Goal: Information Seeking & Learning: Learn about a topic

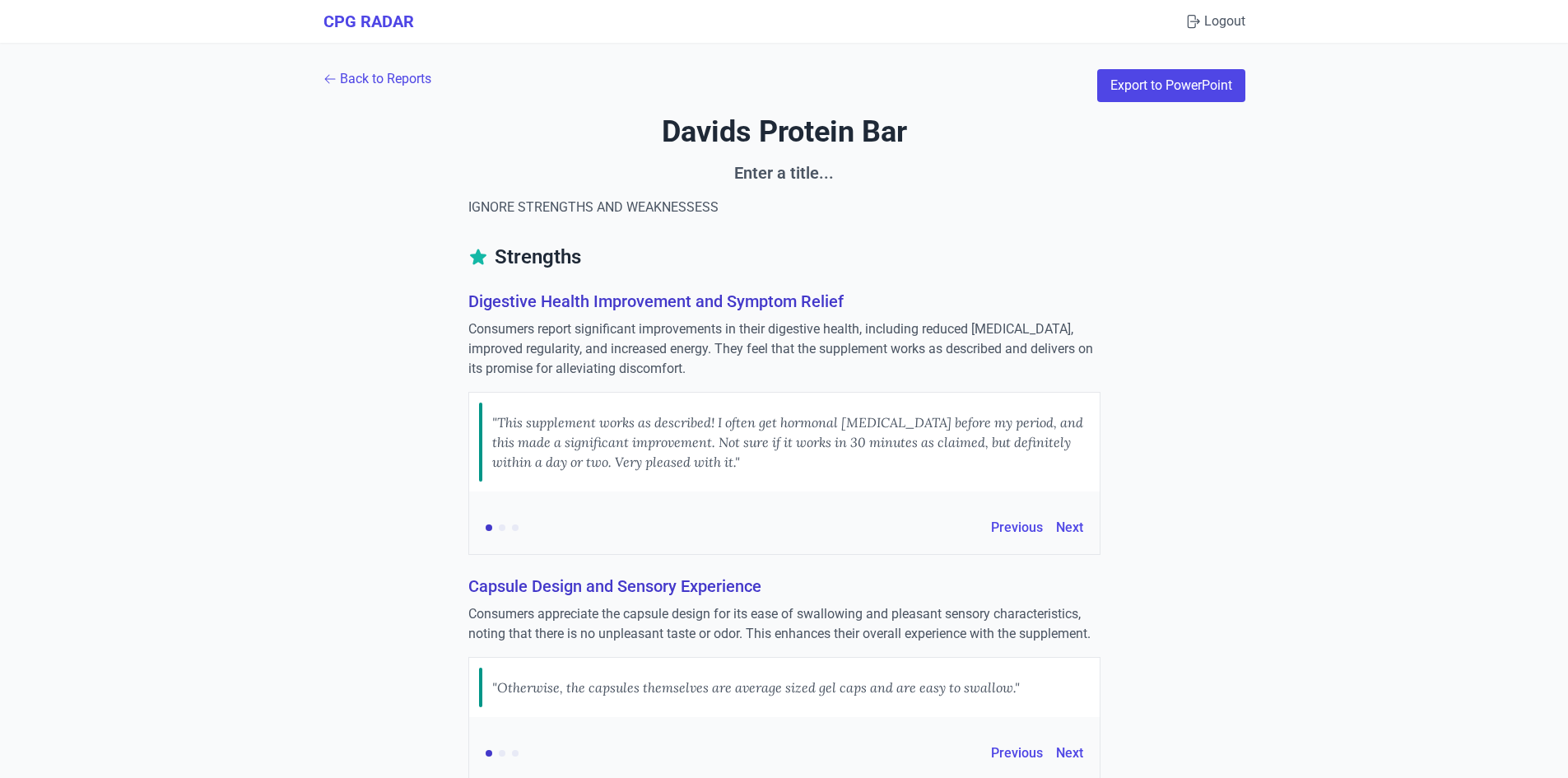
scroll to position [1976, 0]
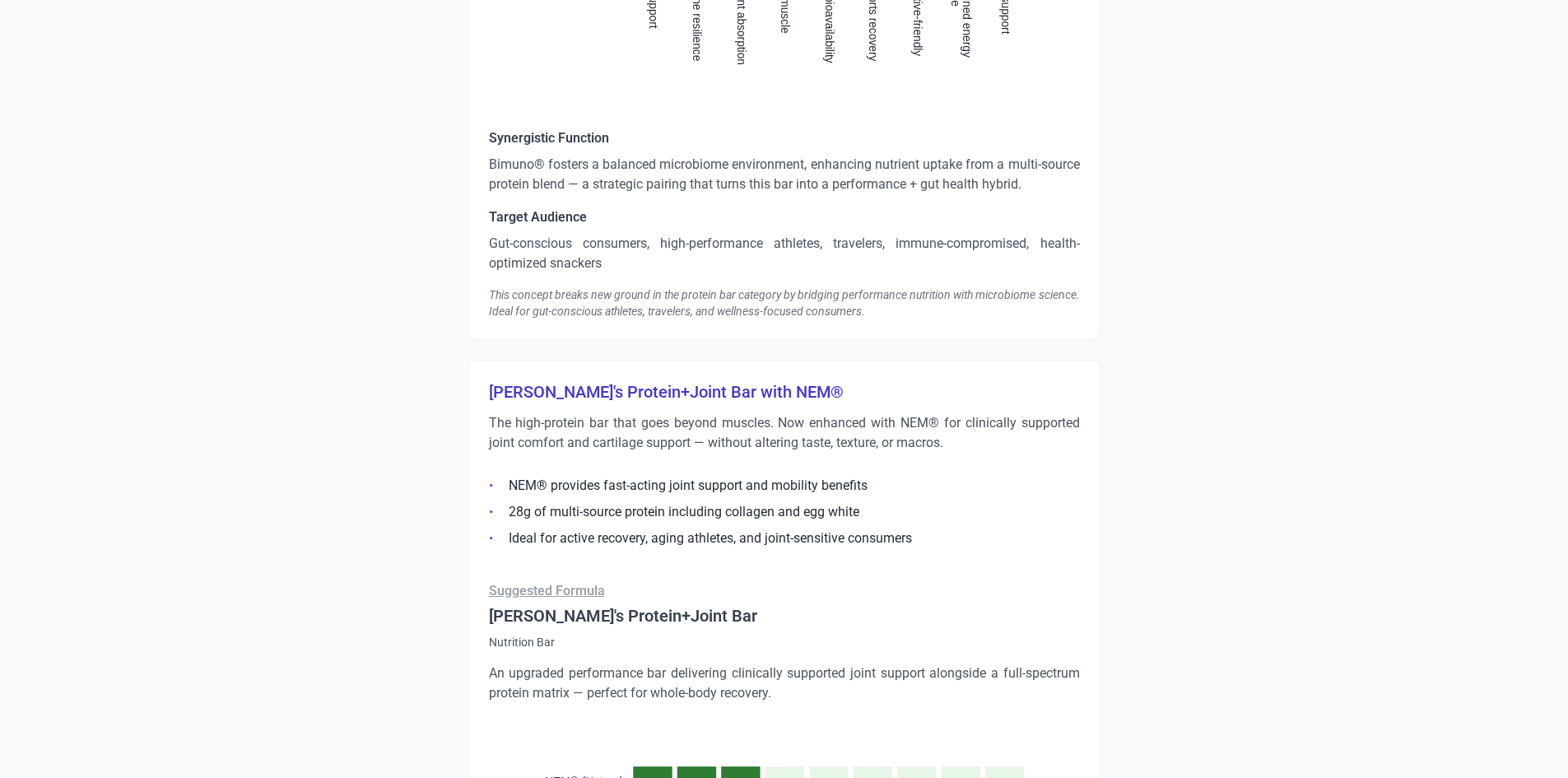
click at [910, 445] on p "The high-protein bar that goes beyond muscles. Now enhanced with NEM® for clini…" at bounding box center [784, 432] width 591 height 40
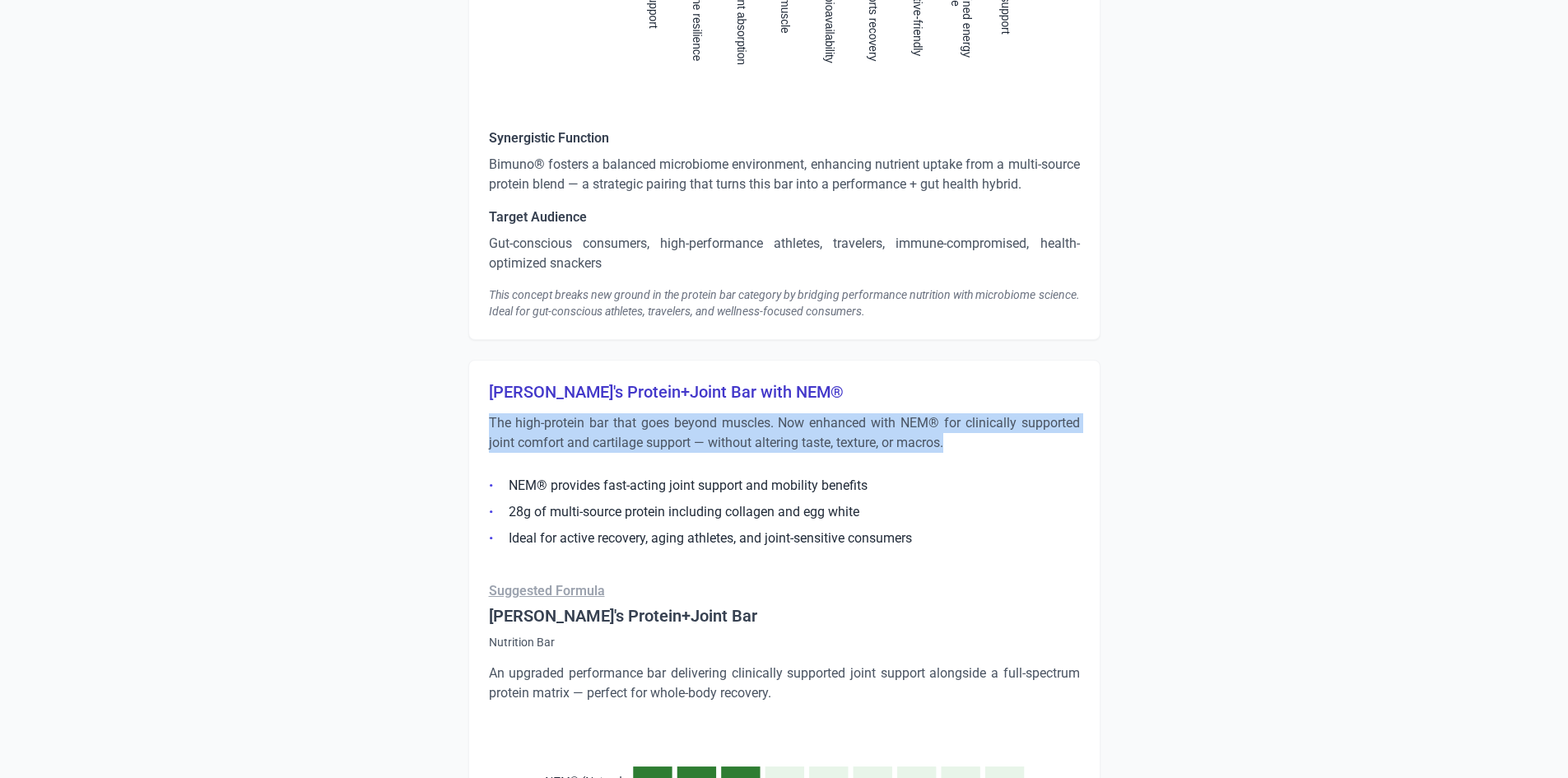
drag, startPoint x: 949, startPoint y: 443, endPoint x: 483, endPoint y: 418, distance: 466.7
copy p "The high-protein bar that goes beyond muscles. Now enhanced with NEM® for clini…"
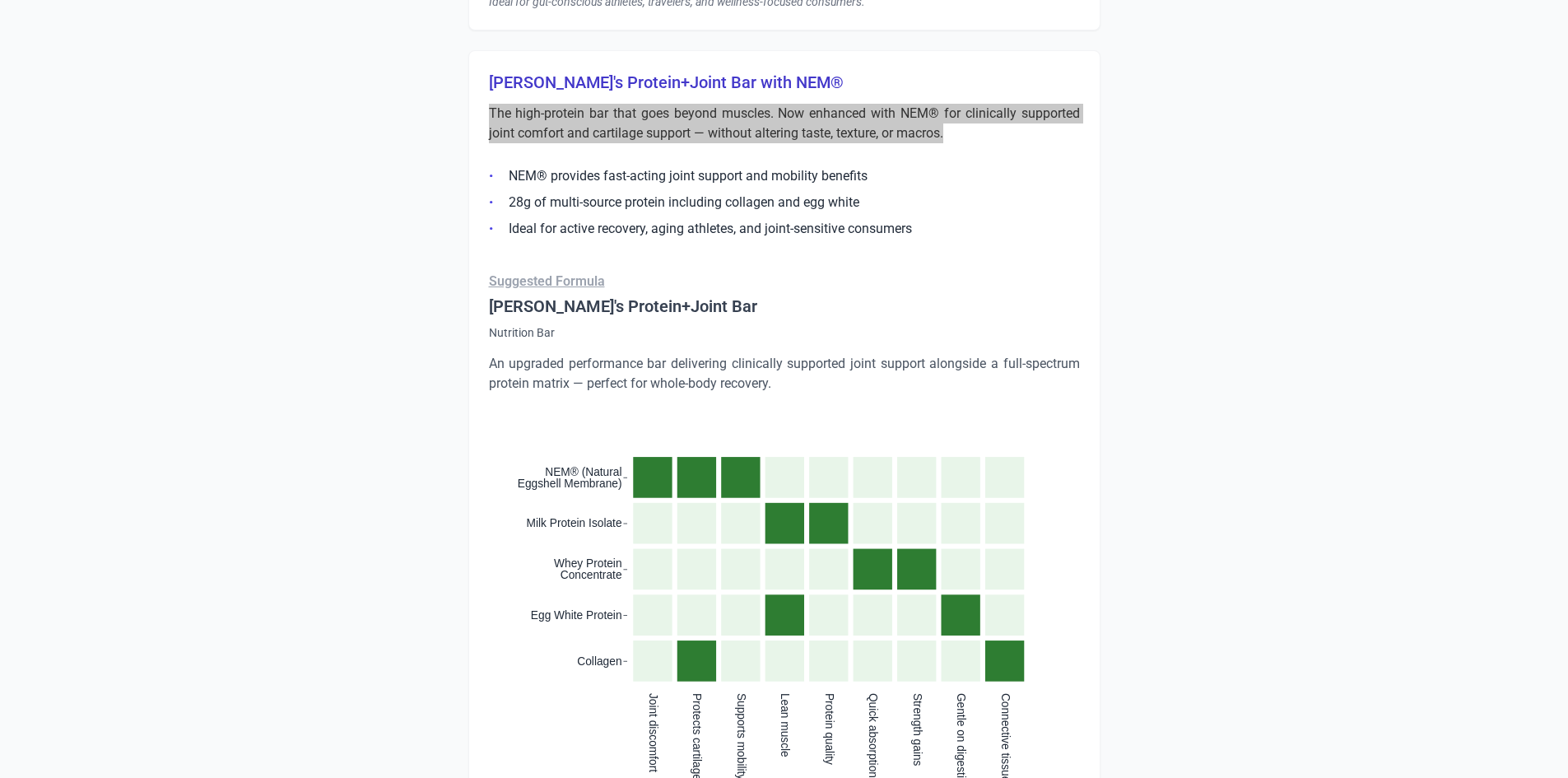
scroll to position [2305, 0]
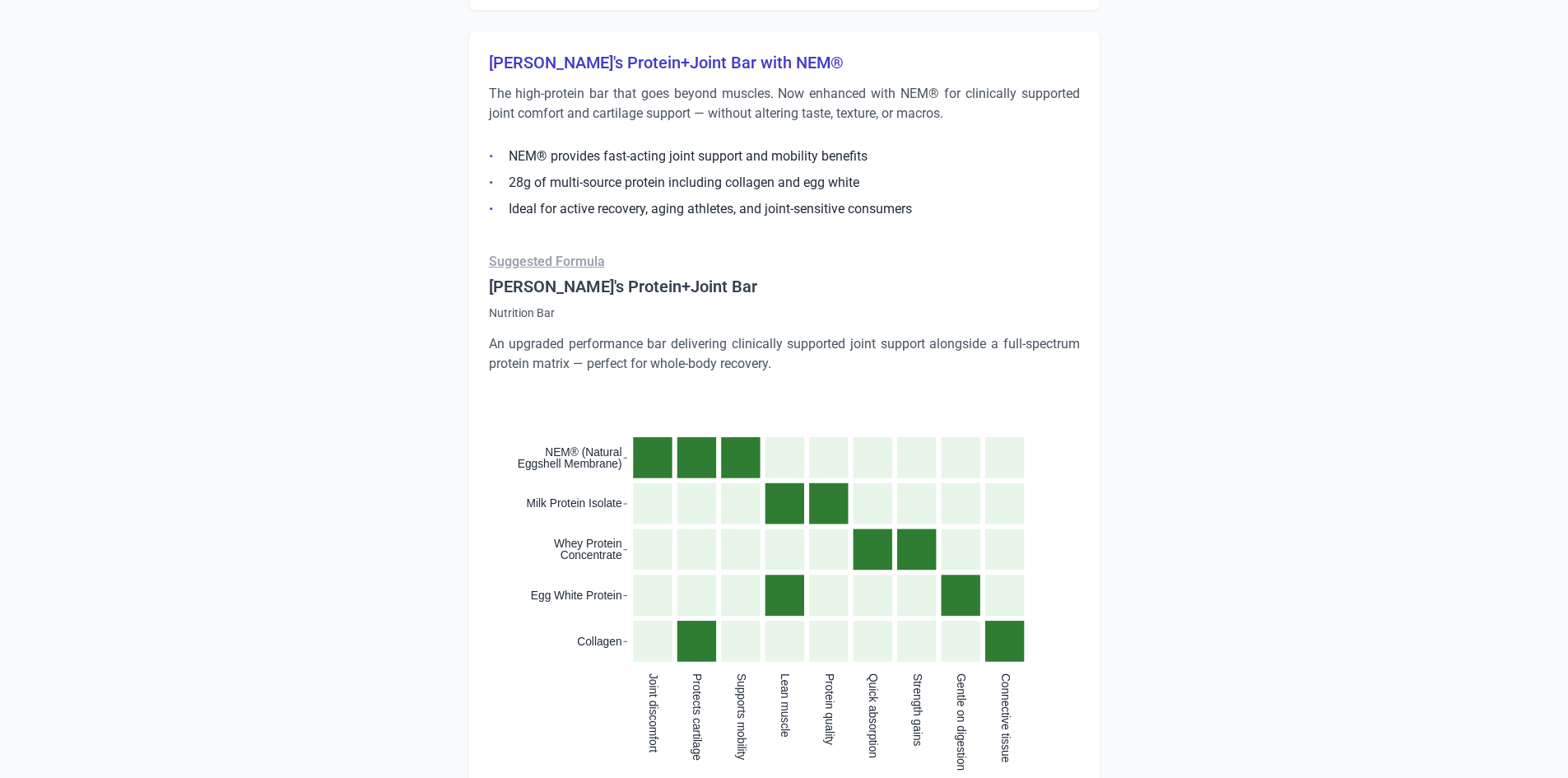
click at [764, 403] on icon ":where(.plot-d6a7b5) { --plot-background: white; display: block; height: auto; …" at bounding box center [784, 562] width 591 height 336
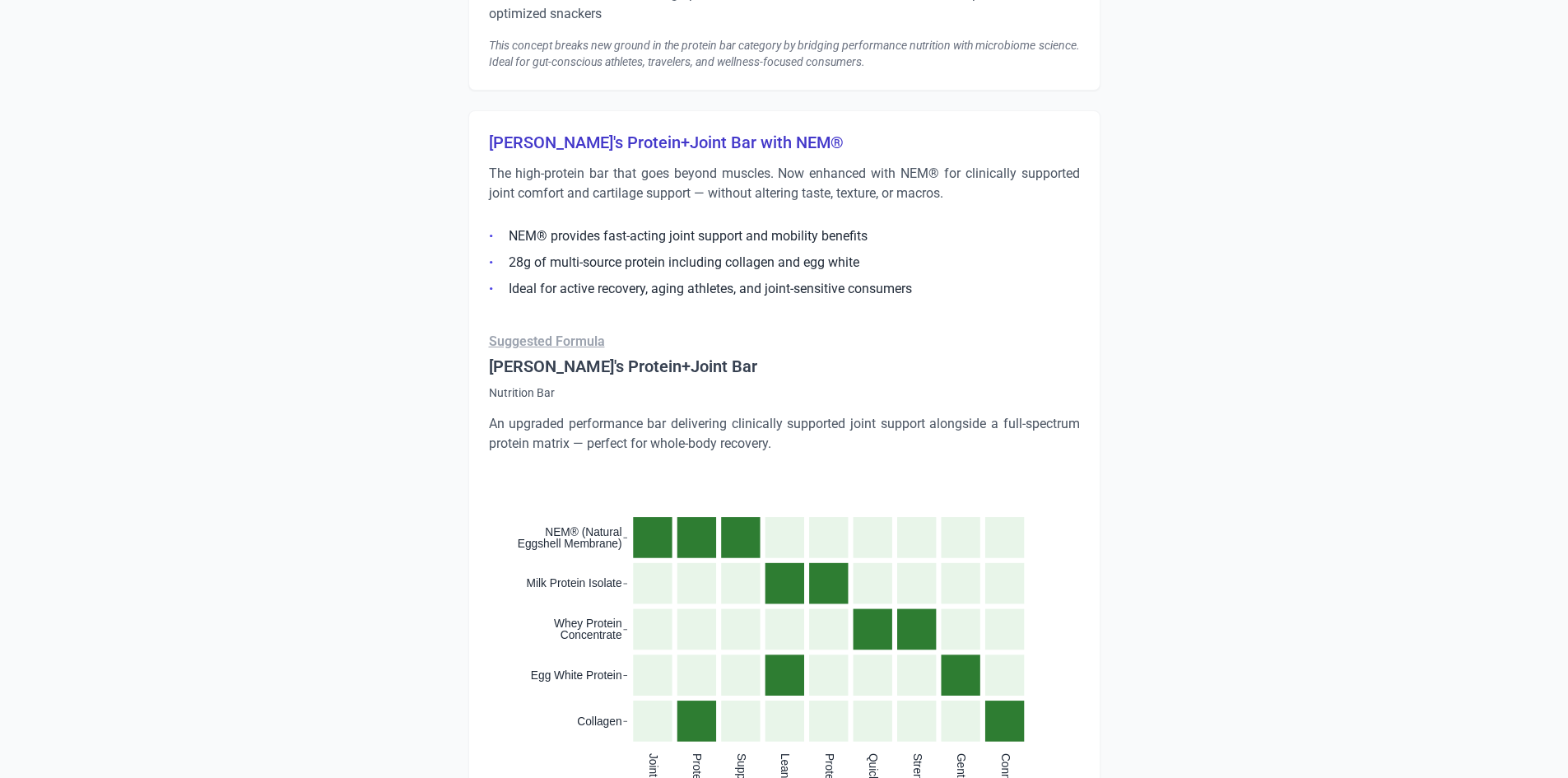
scroll to position [2223, 0]
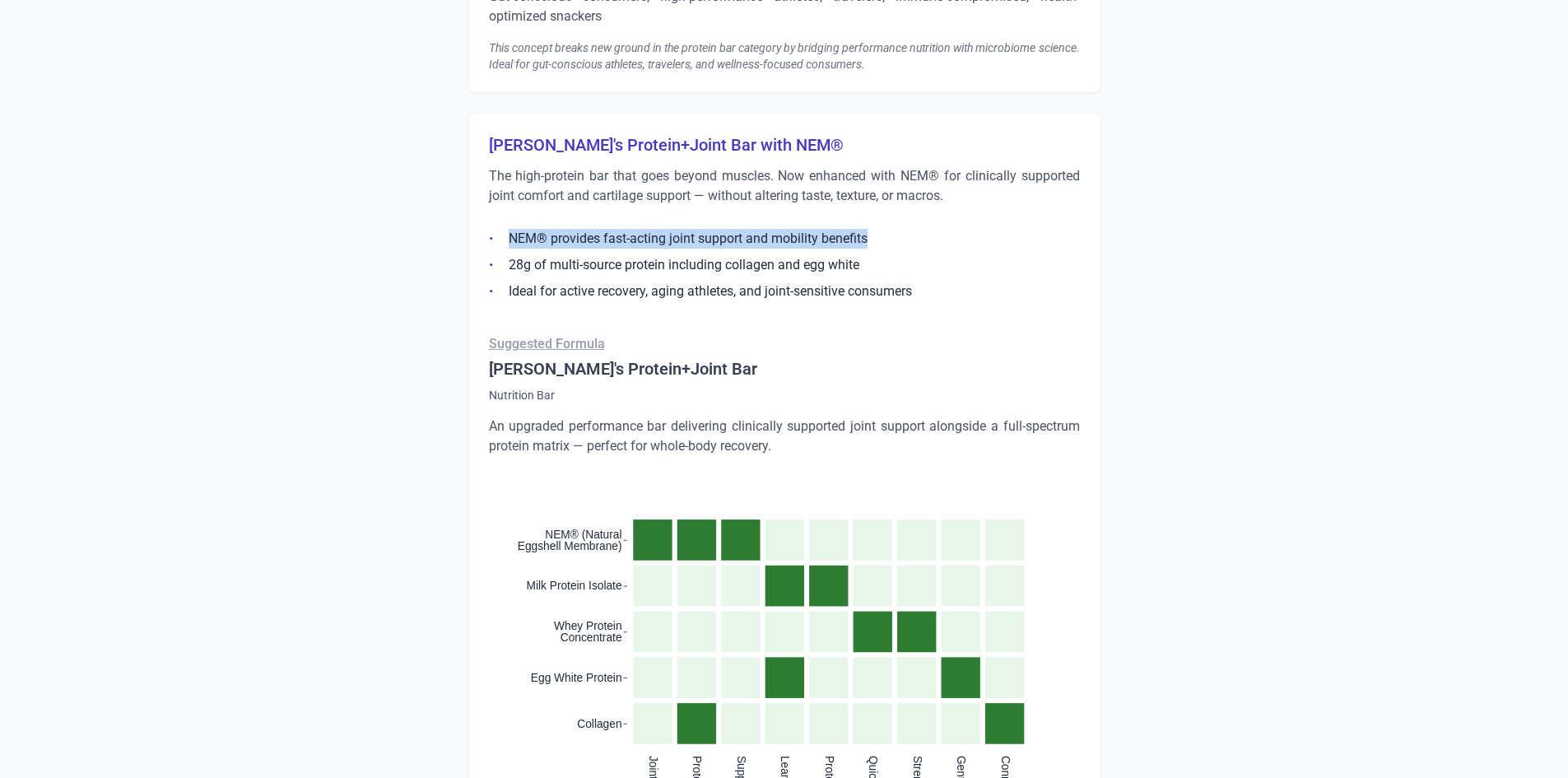
drag, startPoint x: 509, startPoint y: 238, endPoint x: 894, endPoint y: 244, distance: 385.0
click at [894, 244] on li "NEM® provides fast-acting joint support and mobility benefits" at bounding box center [784, 238] width 591 height 19
copy li "NEM® provides fast-acting joint support and mobility benefits"
click at [508, 265] on li "28g of multi-source protein including collagen and egg white" at bounding box center [784, 264] width 591 height 19
click at [763, 265] on li "28g of multi-source protein including collagen and egg white" at bounding box center [784, 264] width 591 height 19
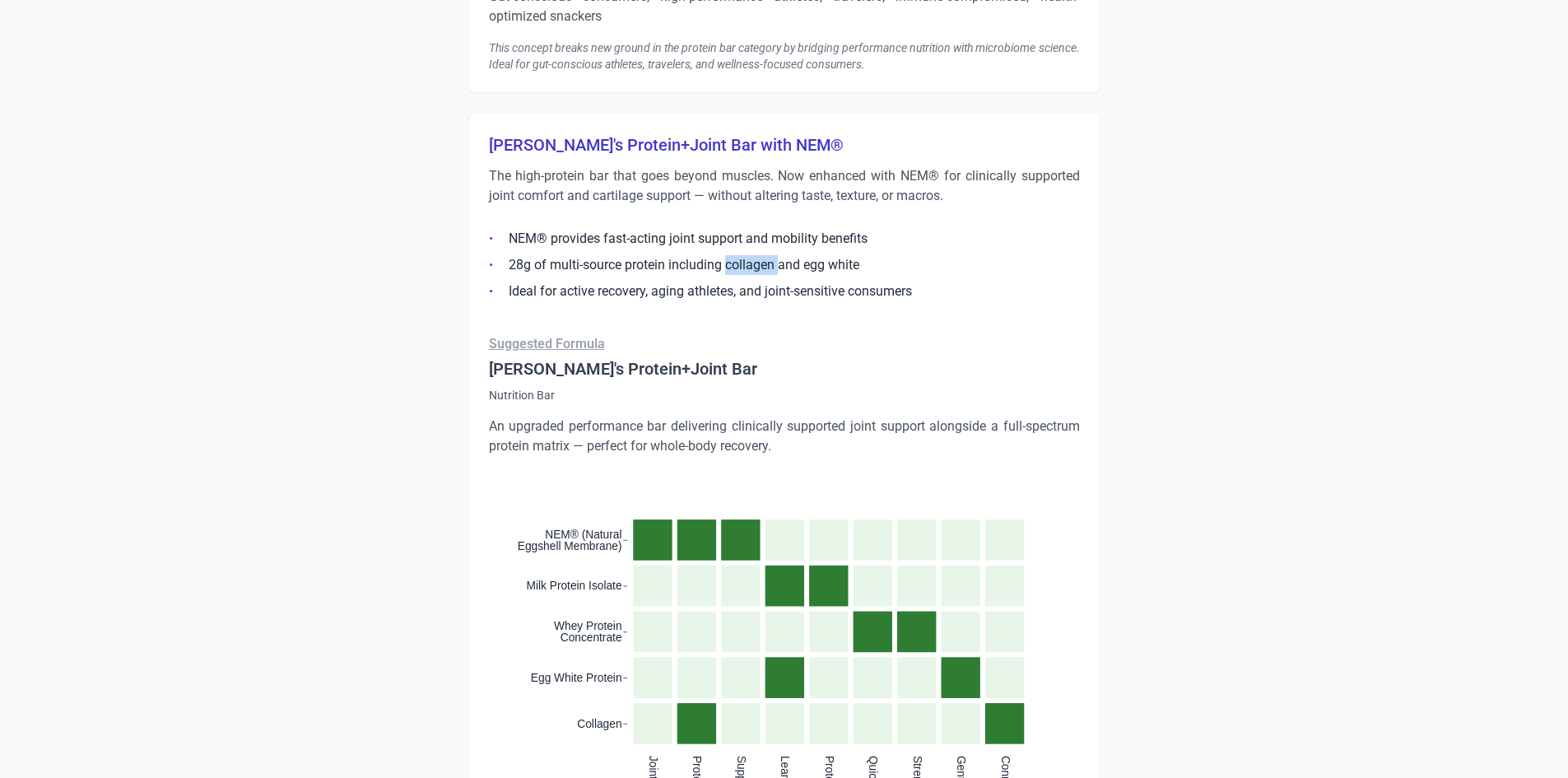
click at [763, 265] on li "28g of multi-source protein including collagen and egg white" at bounding box center [784, 264] width 591 height 19
click at [531, 267] on li "28g of multi-source protein including collagen and egg white" at bounding box center [784, 264] width 591 height 19
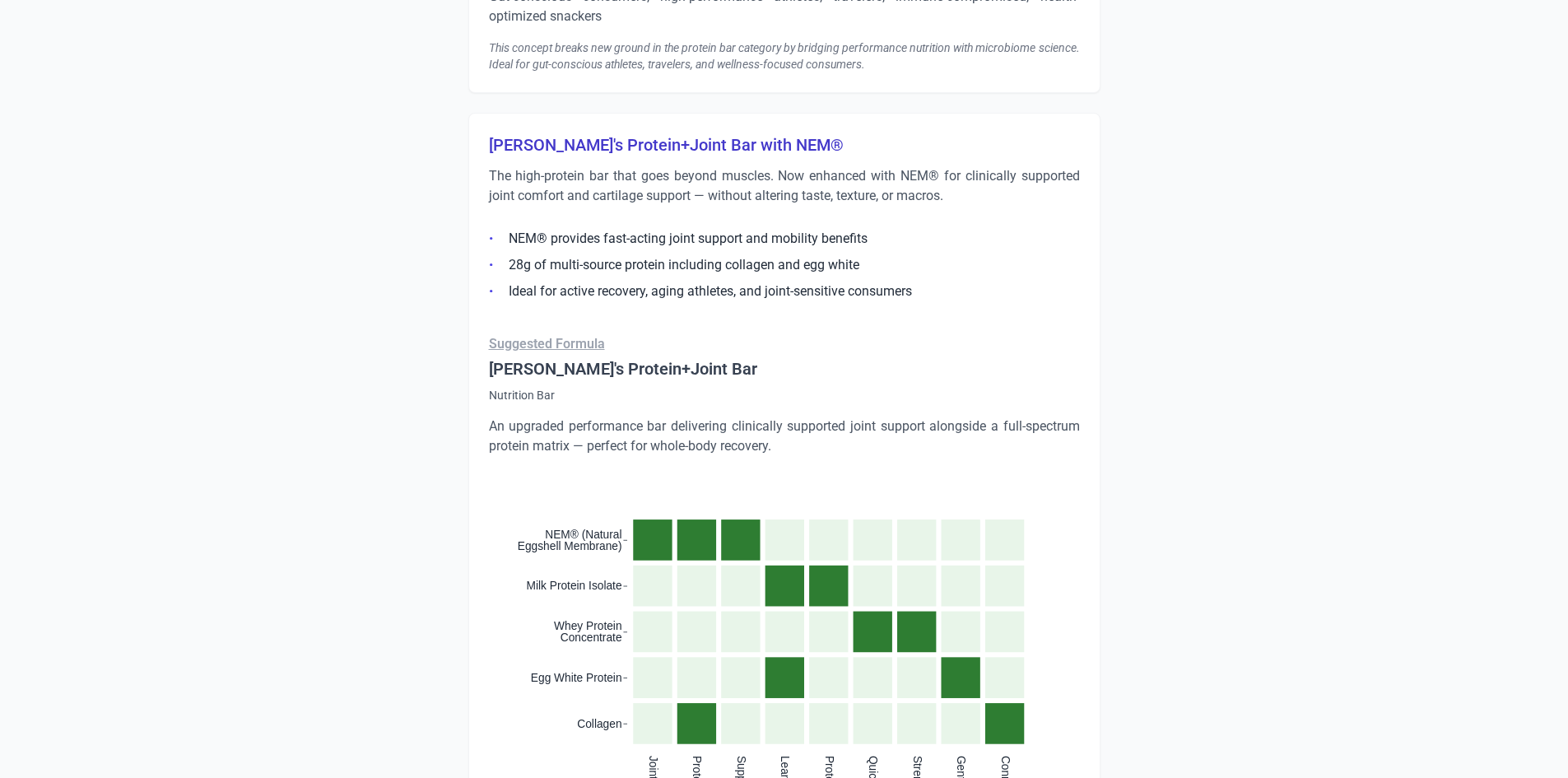
click at [877, 286] on li "Ideal for active recovery, aging athletes, and joint-sensitive consumers" at bounding box center [784, 291] width 591 height 19
copy ul "Ideal for active recovery, aging athletes, and joint-sensitive consumers"
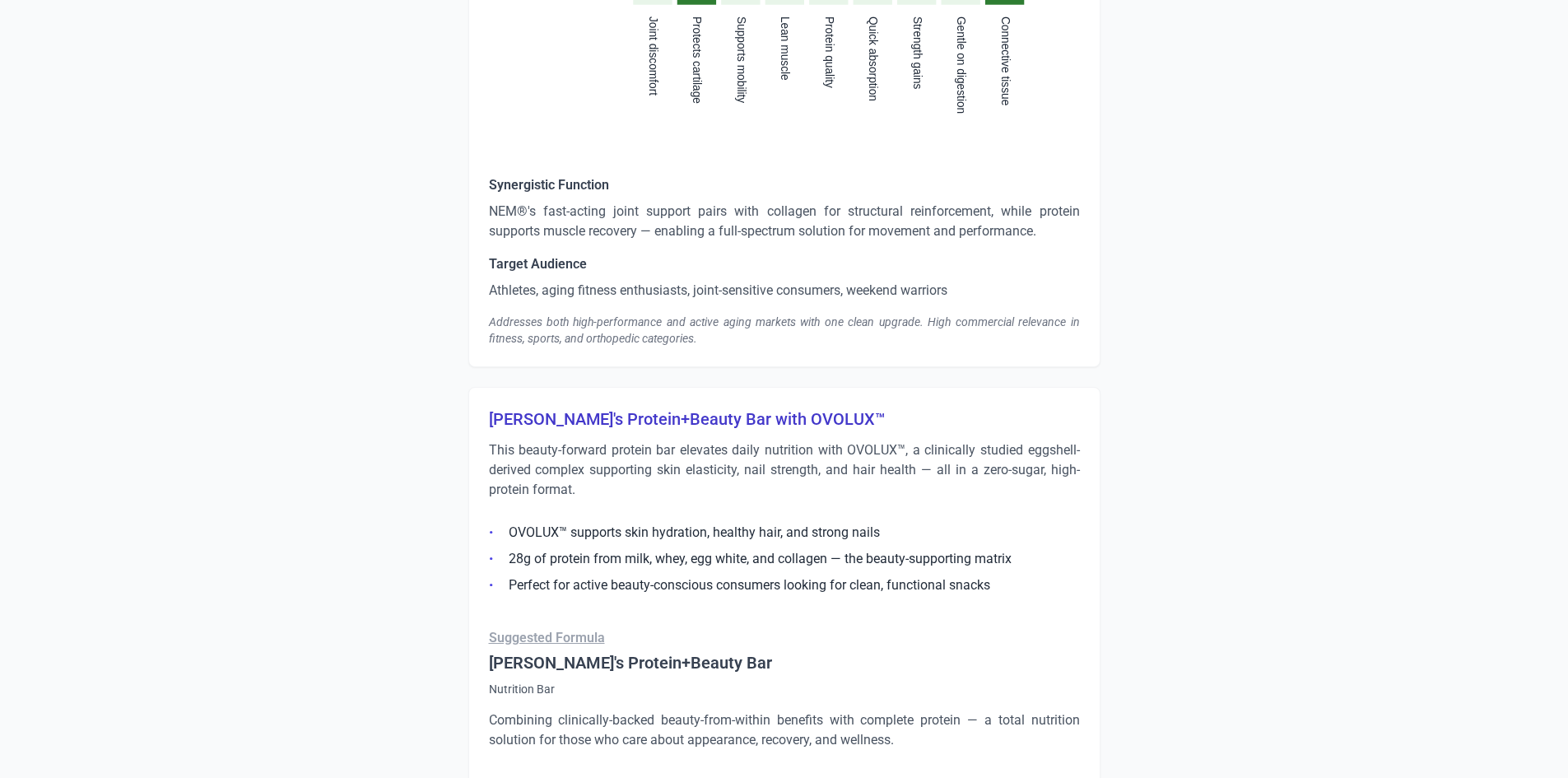
scroll to position [2964, 0]
click at [539, 215] on p "NEM®'s fast-acting joint support pairs with collagen for structural reinforceme…" at bounding box center [784, 220] width 591 height 40
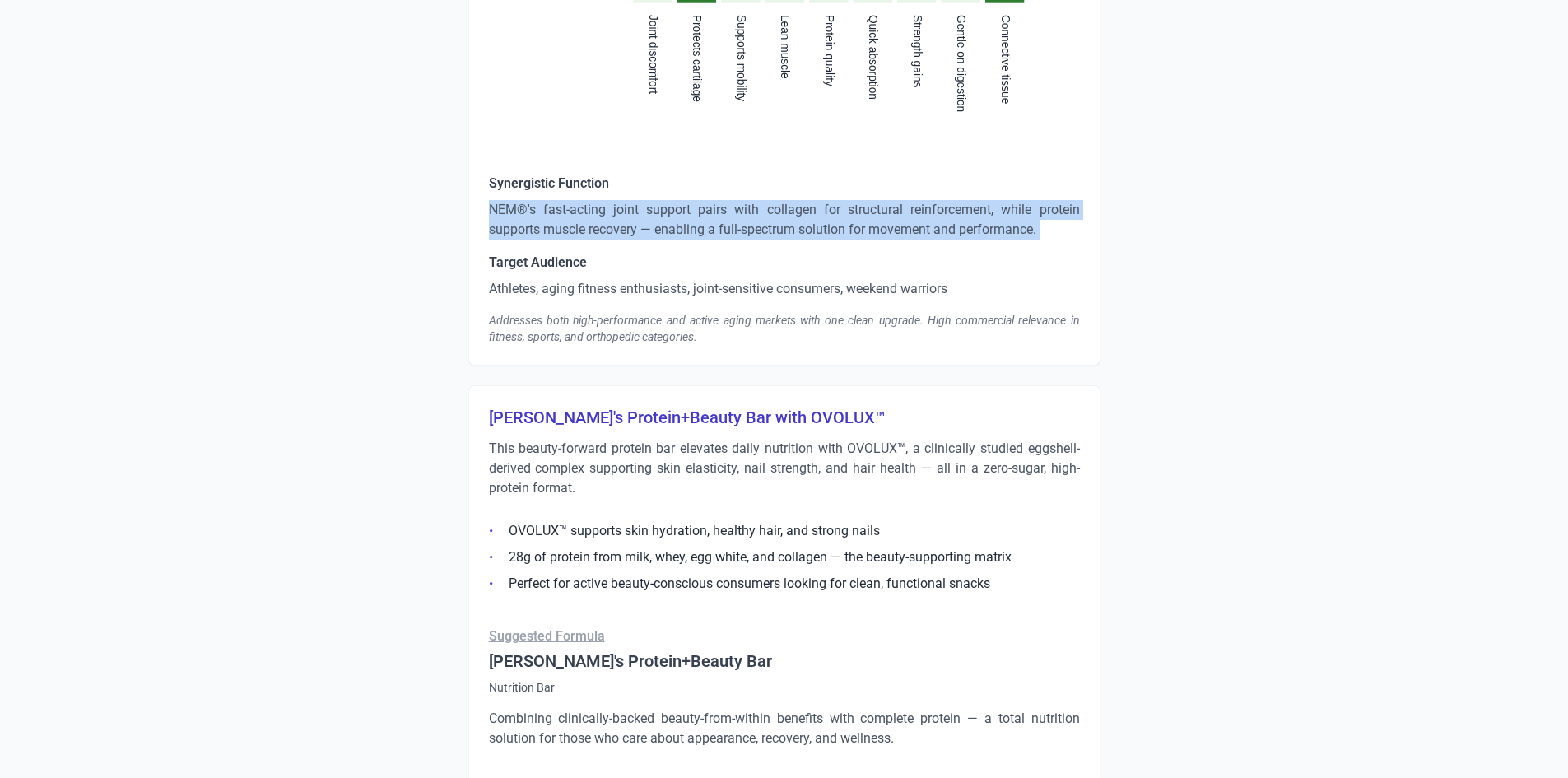
click at [539, 215] on p "NEM®'s fast-acting joint support pairs with collagen for structural reinforceme…" at bounding box center [784, 220] width 591 height 40
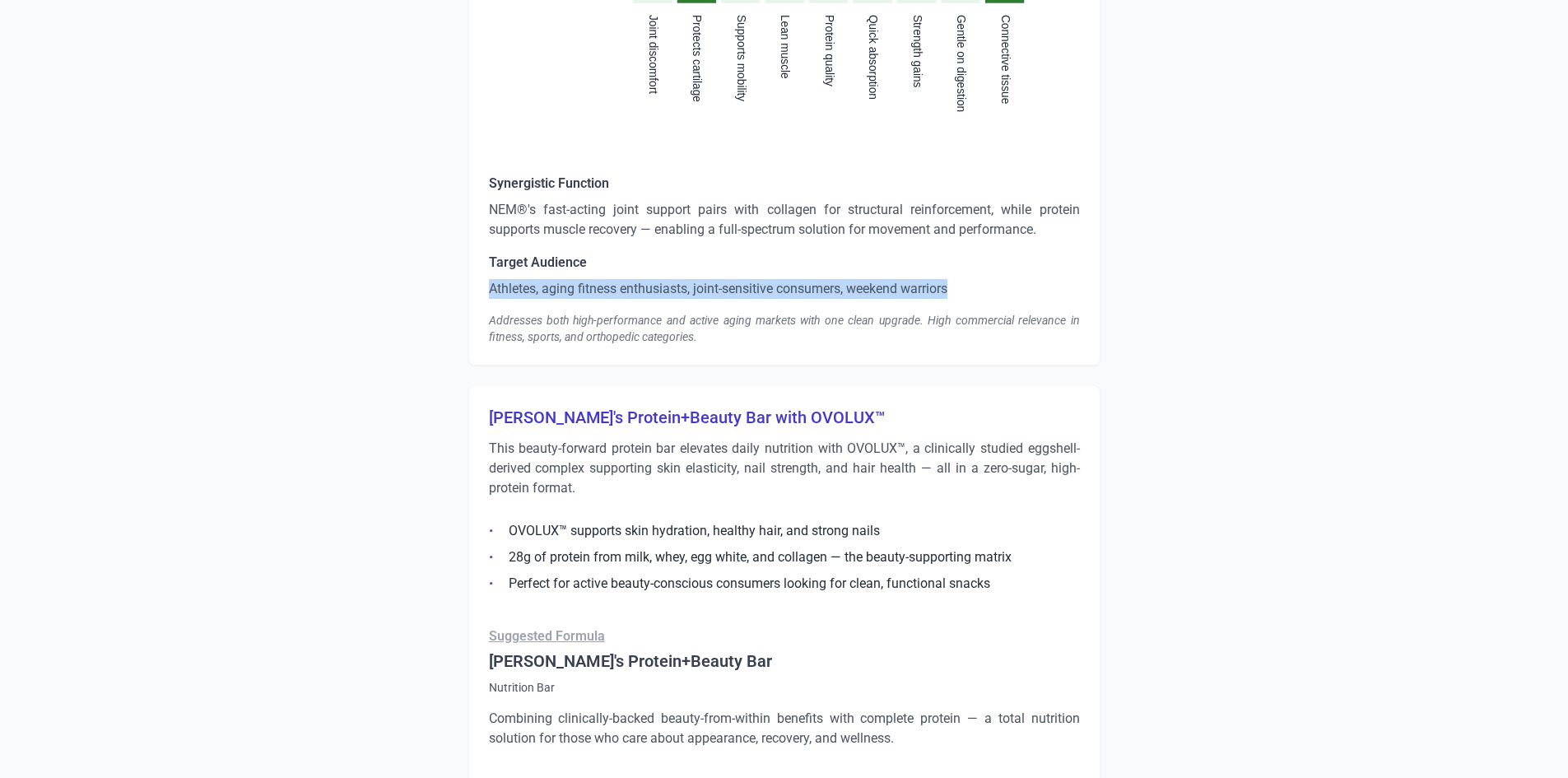
drag, startPoint x: 490, startPoint y: 288, endPoint x: 996, endPoint y: 293, distance: 506.0
click at [995, 293] on p "Athletes, aging fitness enthusiasts, joint-sensitive consumers, weekend warriors" at bounding box center [784, 288] width 591 height 19
copy p "Athletes, aging fitness enthusiasts, joint-sensitive consumers, weekend warriors"
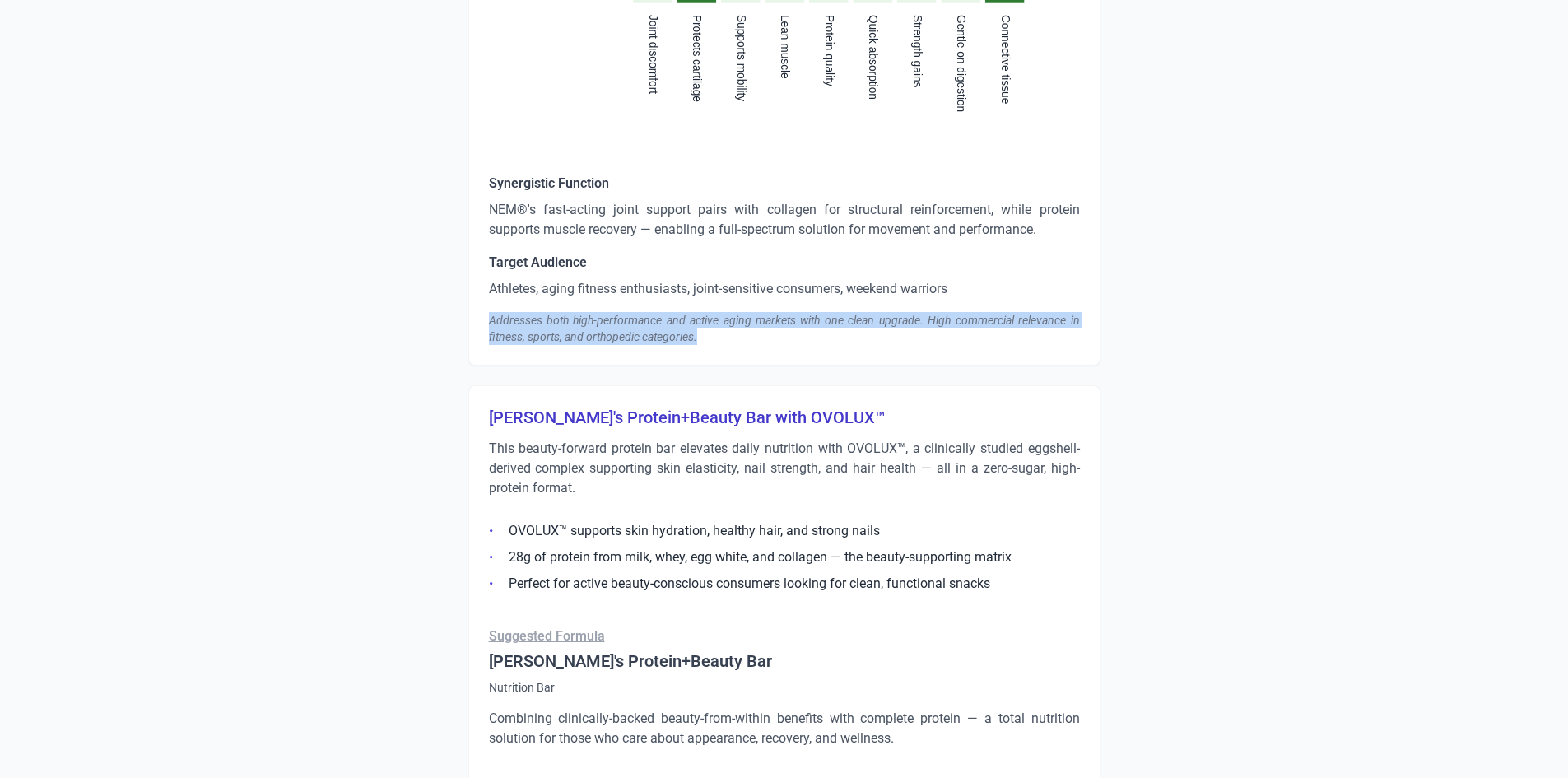
drag, startPoint x: 516, startPoint y: 324, endPoint x: 721, endPoint y: 332, distance: 205.2
click at [721, 332] on div "Addresses both high-performance and active aging markets with one clean upgrade…" at bounding box center [784, 328] width 591 height 33
copy div "Addresses both high-performance and active aging markets with one clean upgrade…"
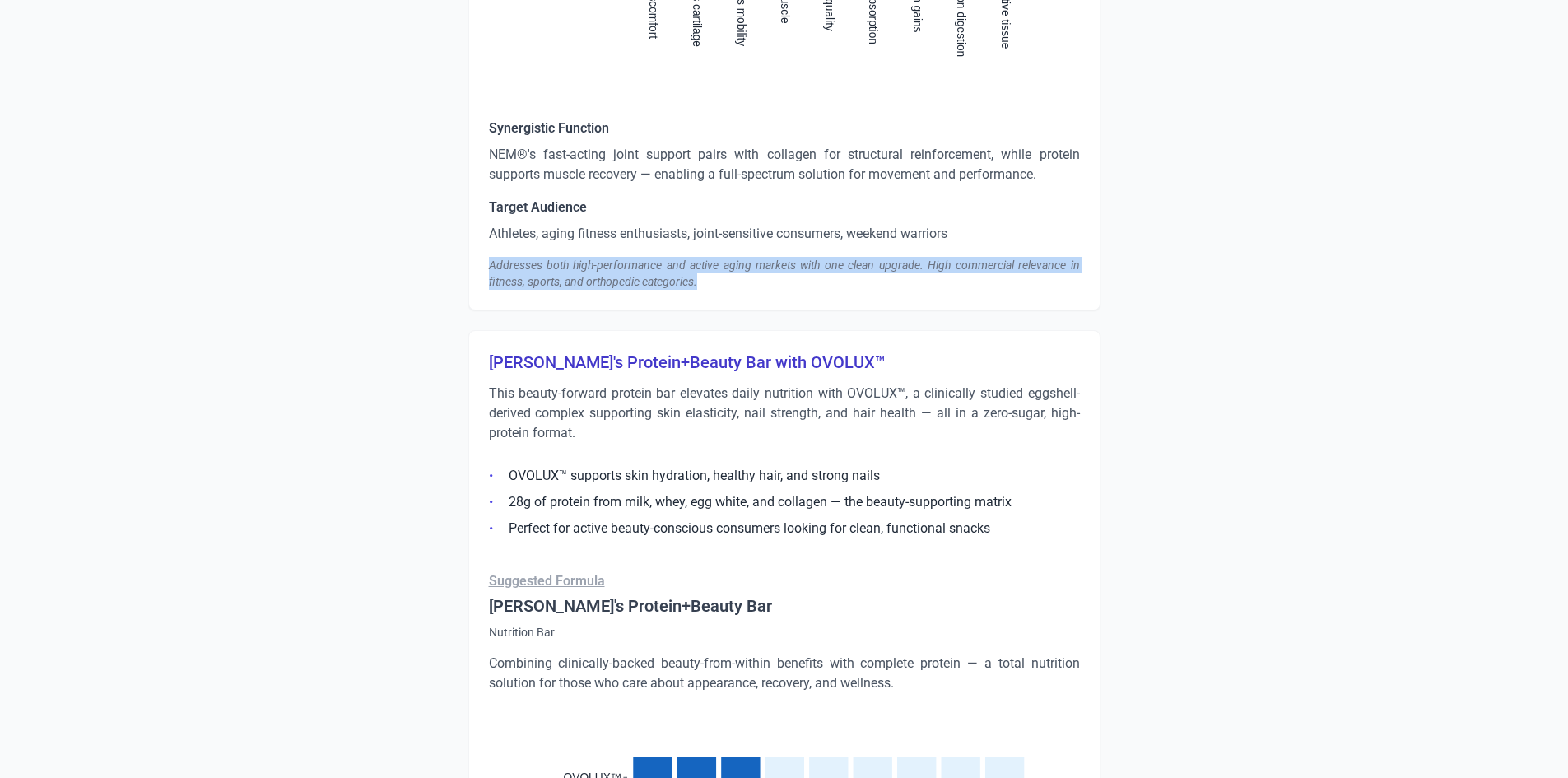
scroll to position [3046, 0]
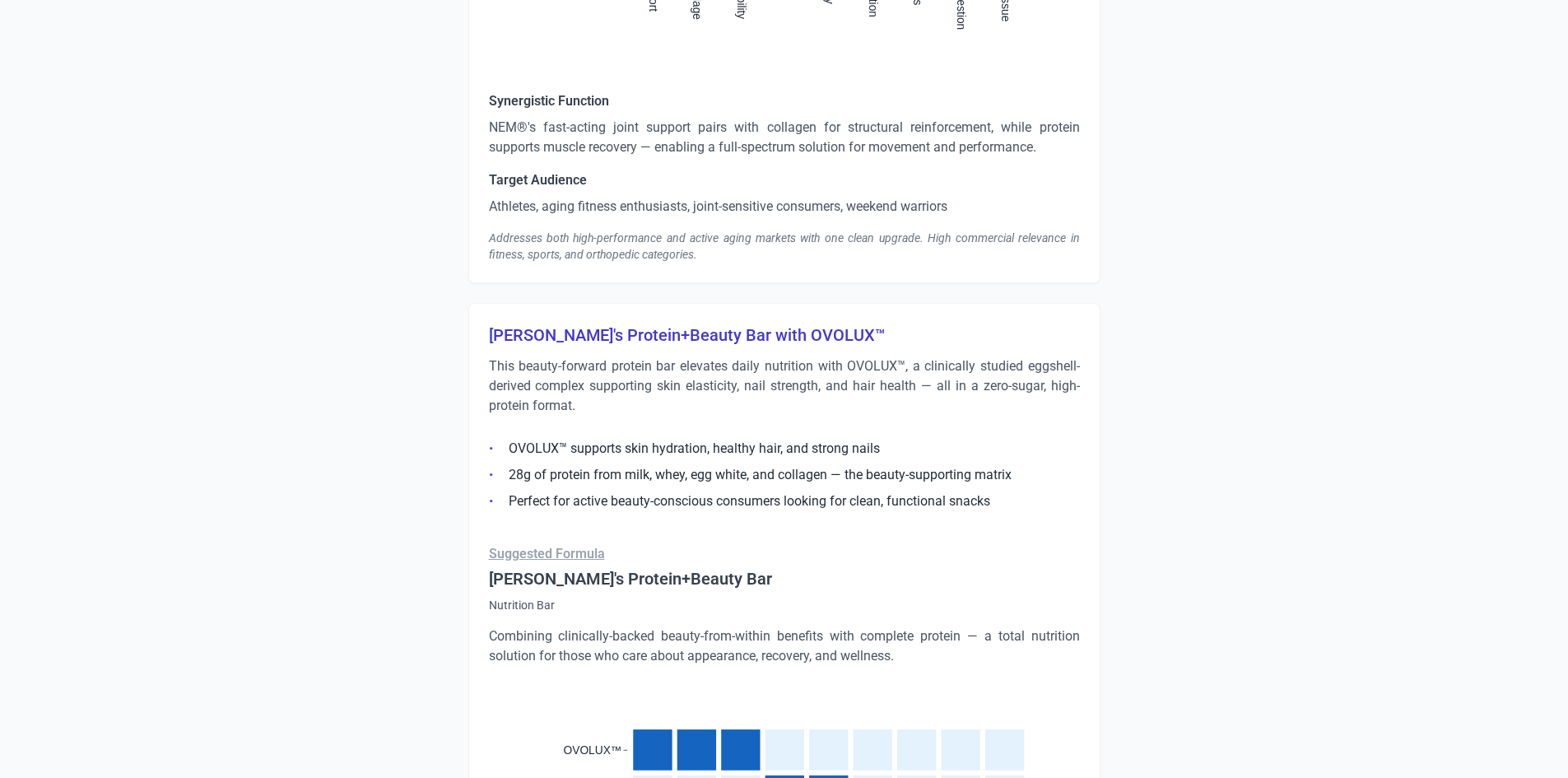
click at [618, 336] on h3 "[PERSON_NAME]'s Protein+Beauty Bar with OVOLUX™" at bounding box center [784, 335] width 591 height 23
click at [618, 336] on h3 "[PERSON_NAME]'s Protein+Beauty Bar with OVOLUX™" at bounding box center [784, 335] width 591 height 23
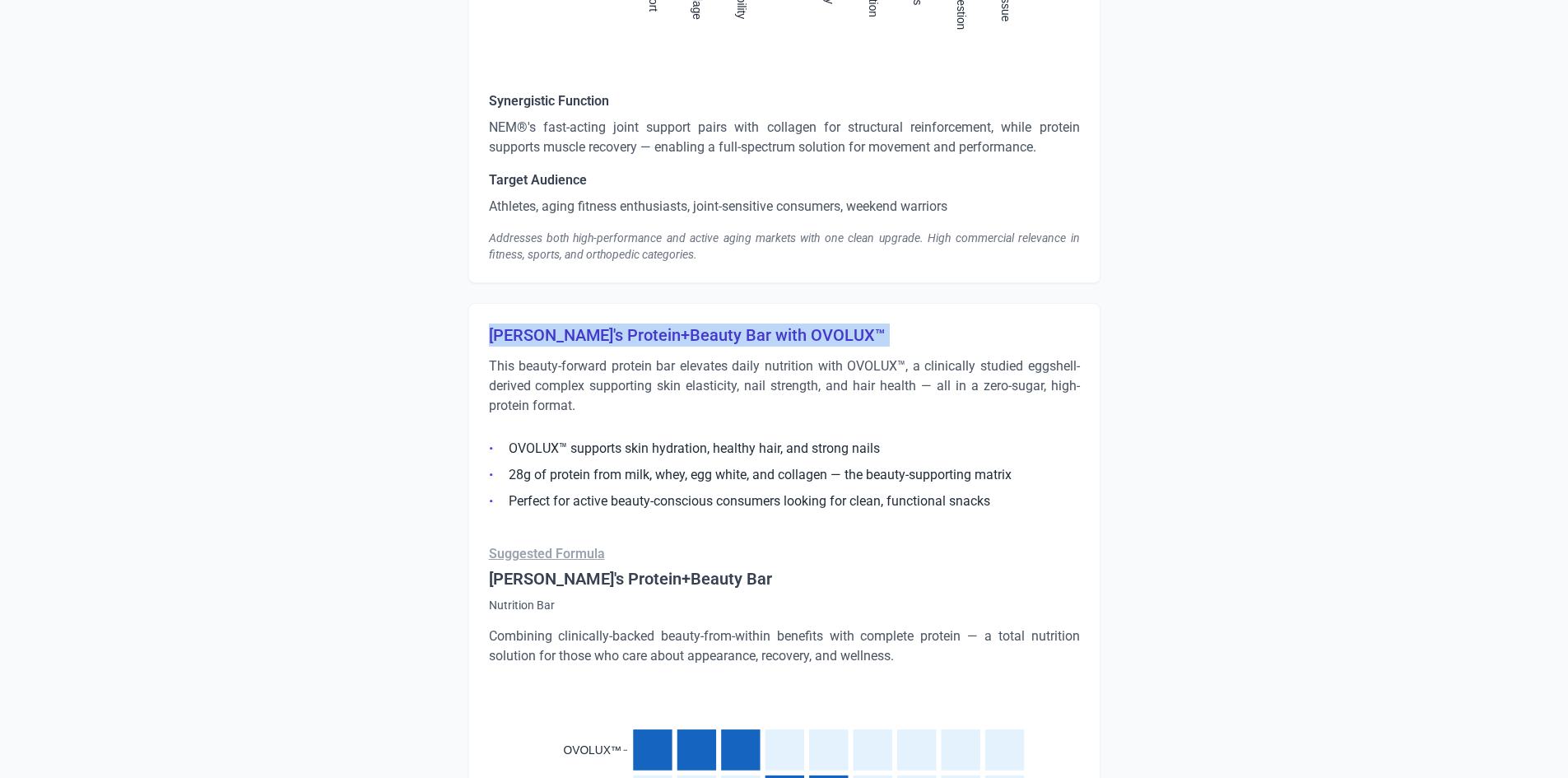
click at [618, 336] on h3 "[PERSON_NAME]'s Protein+Beauty Bar with OVOLUX™" at bounding box center [784, 335] width 591 height 23
copy h3 "[PERSON_NAME]'s Protein+Beauty Bar with OVOLUX™"
drag, startPoint x: 515, startPoint y: 327, endPoint x: 502, endPoint y: 331, distance: 13.6
click at [515, 327] on h3 "[PERSON_NAME]'s Protein+Beauty Bar with OVOLUX™" at bounding box center [784, 335] width 591 height 23
drag, startPoint x: 488, startPoint y: 337, endPoint x: 812, endPoint y: 332, distance: 324.0
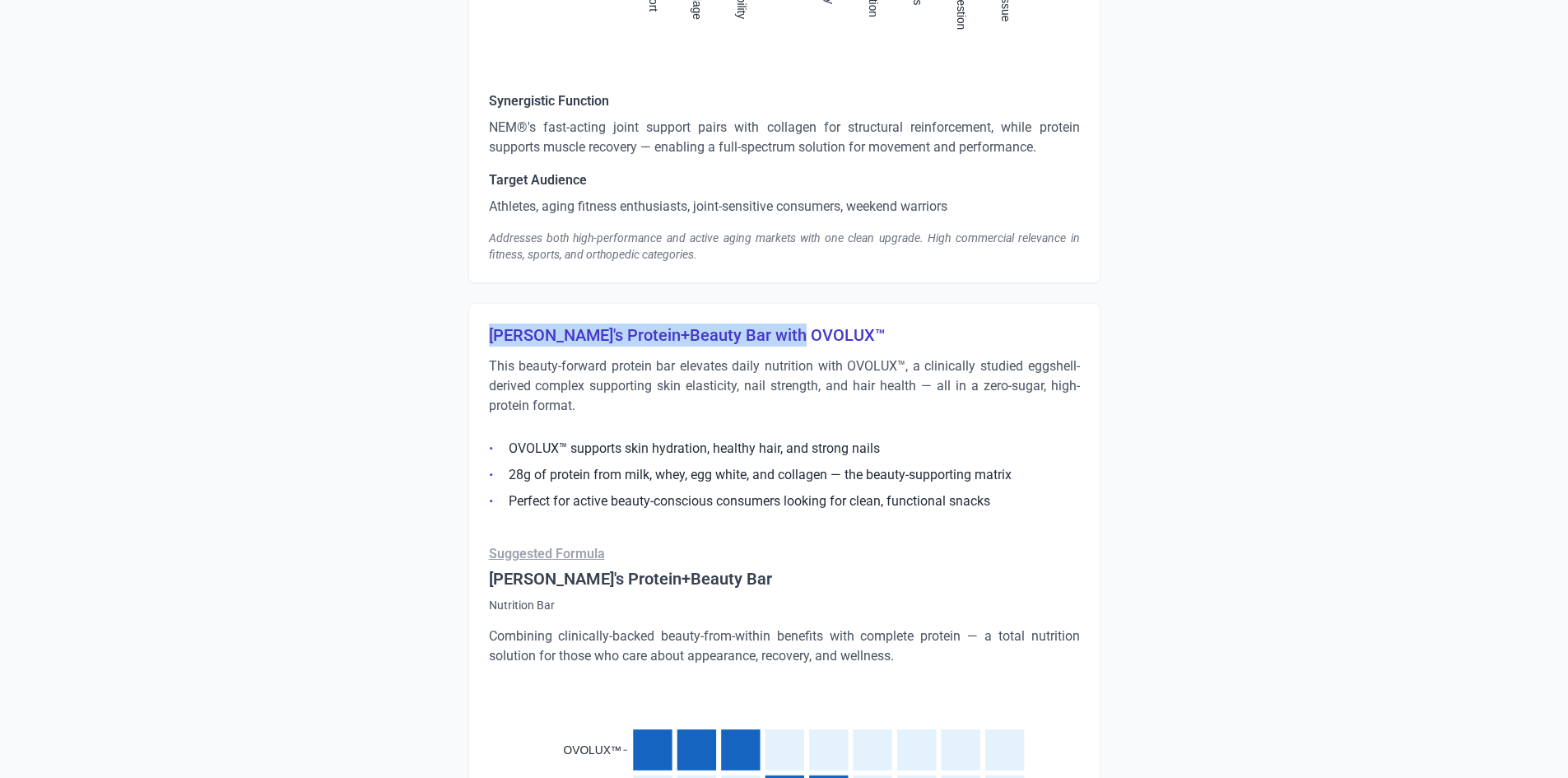
copy h3 "[PERSON_NAME]'s Protein+Beauty Bar with OVOLUX™"
click at [493, 370] on p "This beauty-forward protein bar elevates daily nutrition with OVOLUX™, a clinic…" at bounding box center [784, 386] width 591 height 59
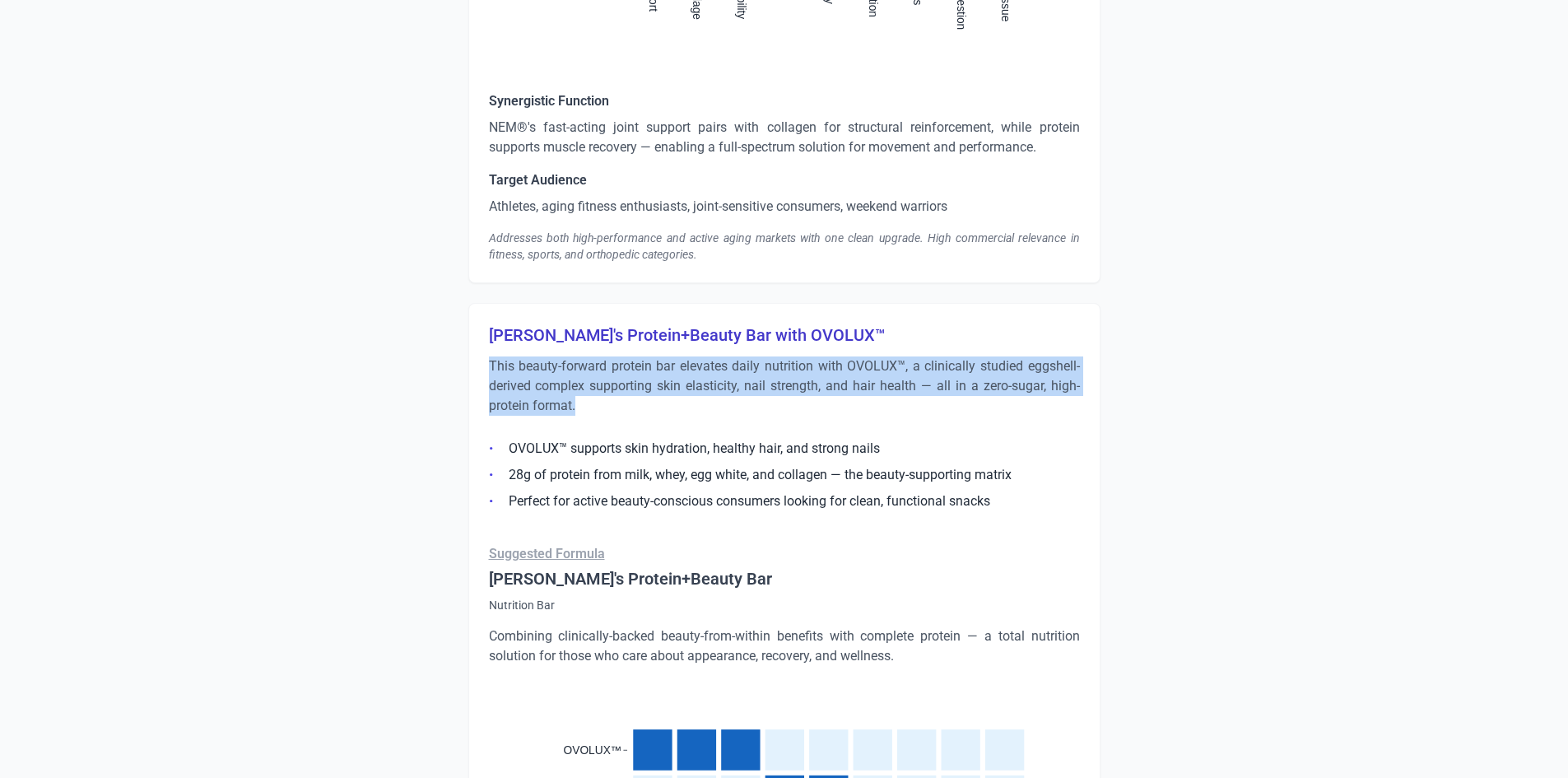
drag, startPoint x: 488, startPoint y: 363, endPoint x: 589, endPoint y: 408, distance: 110.6
click at [589, 408] on p "This beauty-forward protein bar elevates daily nutrition with OVOLUX™, a clinic…" at bounding box center [784, 386] width 591 height 59
copy p "This beauty-forward protein bar elevates daily nutrition with OVOLUX™, a clinic…"
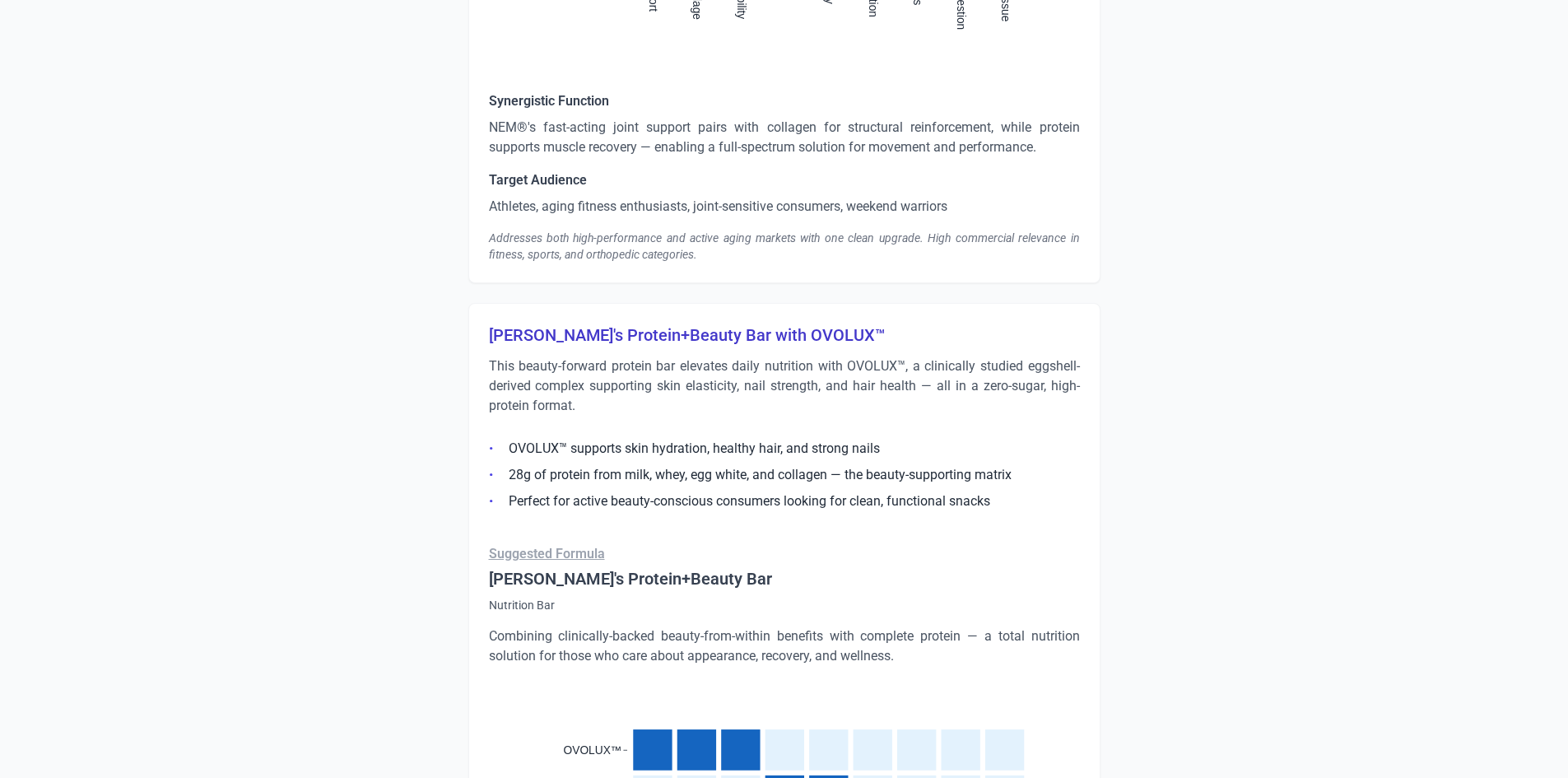
click at [603, 336] on h3 "[PERSON_NAME]'s Protein+Beauty Bar with OVOLUX™" at bounding box center [784, 335] width 591 height 23
click at [604, 342] on h3 "[PERSON_NAME]'s Protein+Beauty Bar with OVOLUX™" at bounding box center [784, 335] width 591 height 23
click at [605, 343] on h3 "[PERSON_NAME]'s Protein+Beauty Bar with OVOLUX™" at bounding box center [784, 335] width 591 height 23
click at [615, 339] on h3 "[PERSON_NAME]'s Protein+Beauty Bar with OVOLUX™" at bounding box center [784, 335] width 591 height 23
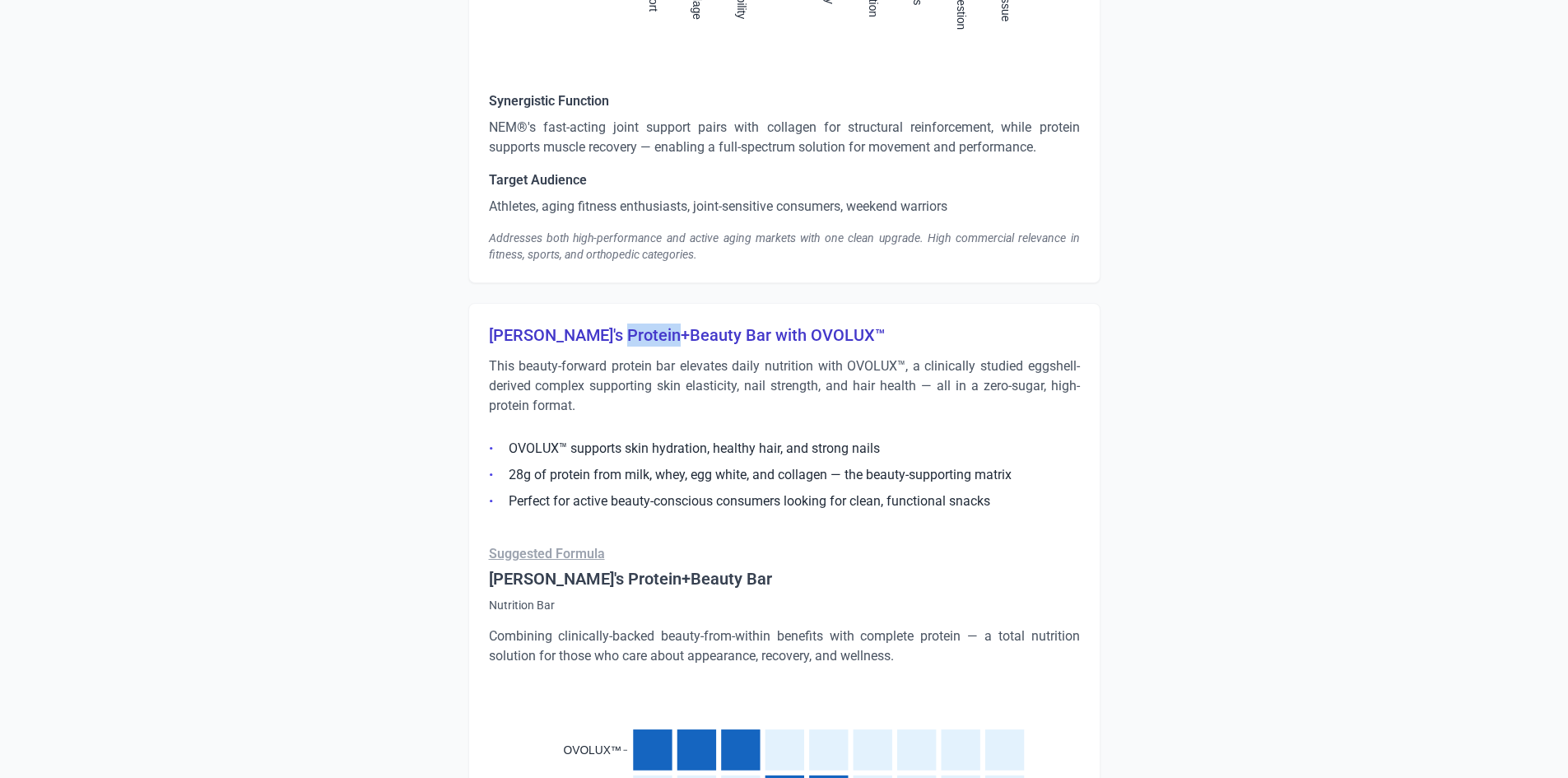
click at [615, 339] on h3 "[PERSON_NAME]'s Protein+Beauty Bar with OVOLUX™" at bounding box center [784, 335] width 591 height 23
click at [525, 445] on li "OVOLUX™ supports skin hydration, healthy hair, and strong nails" at bounding box center [784, 448] width 591 height 19
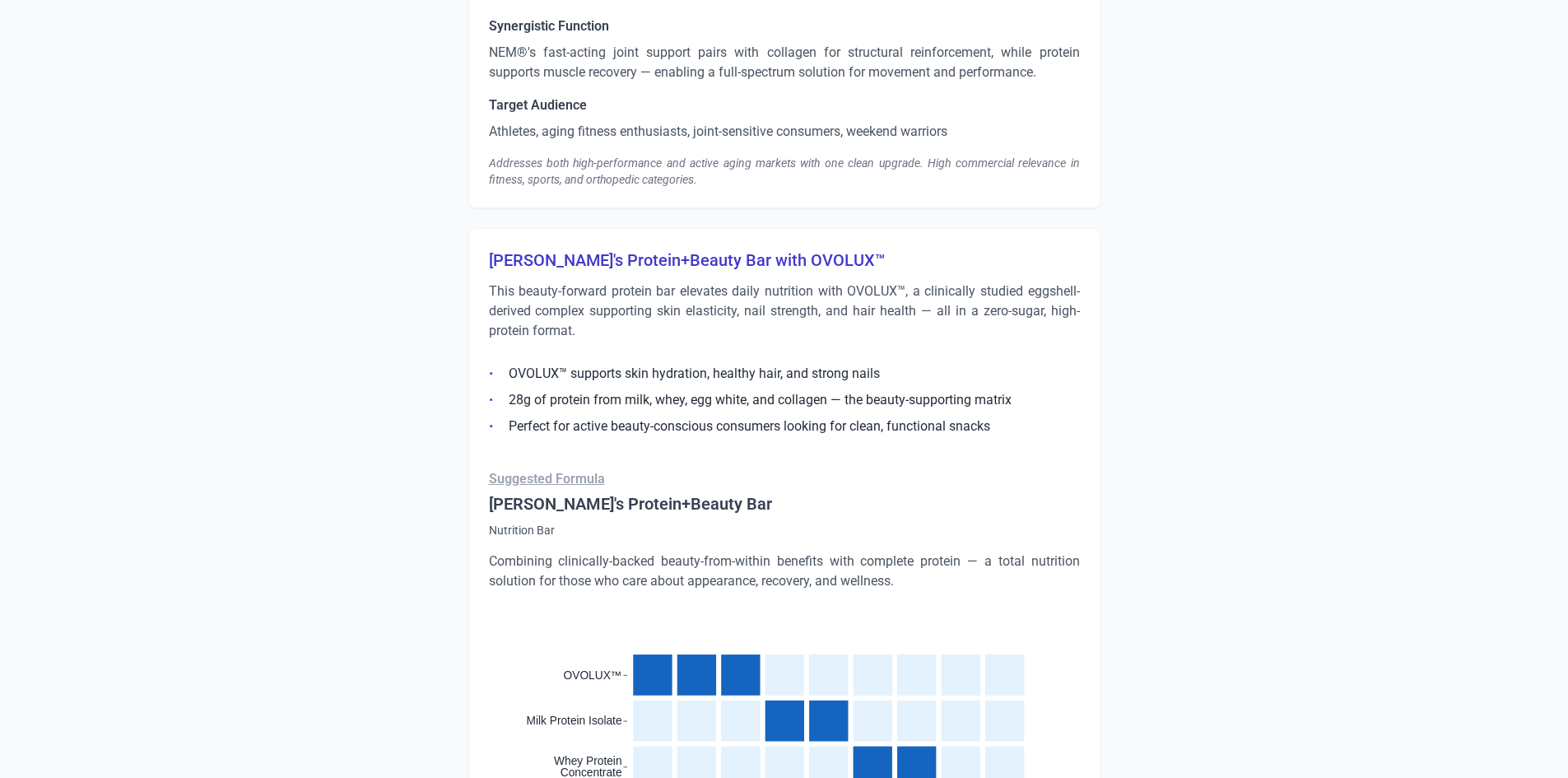
scroll to position [3129, 0]
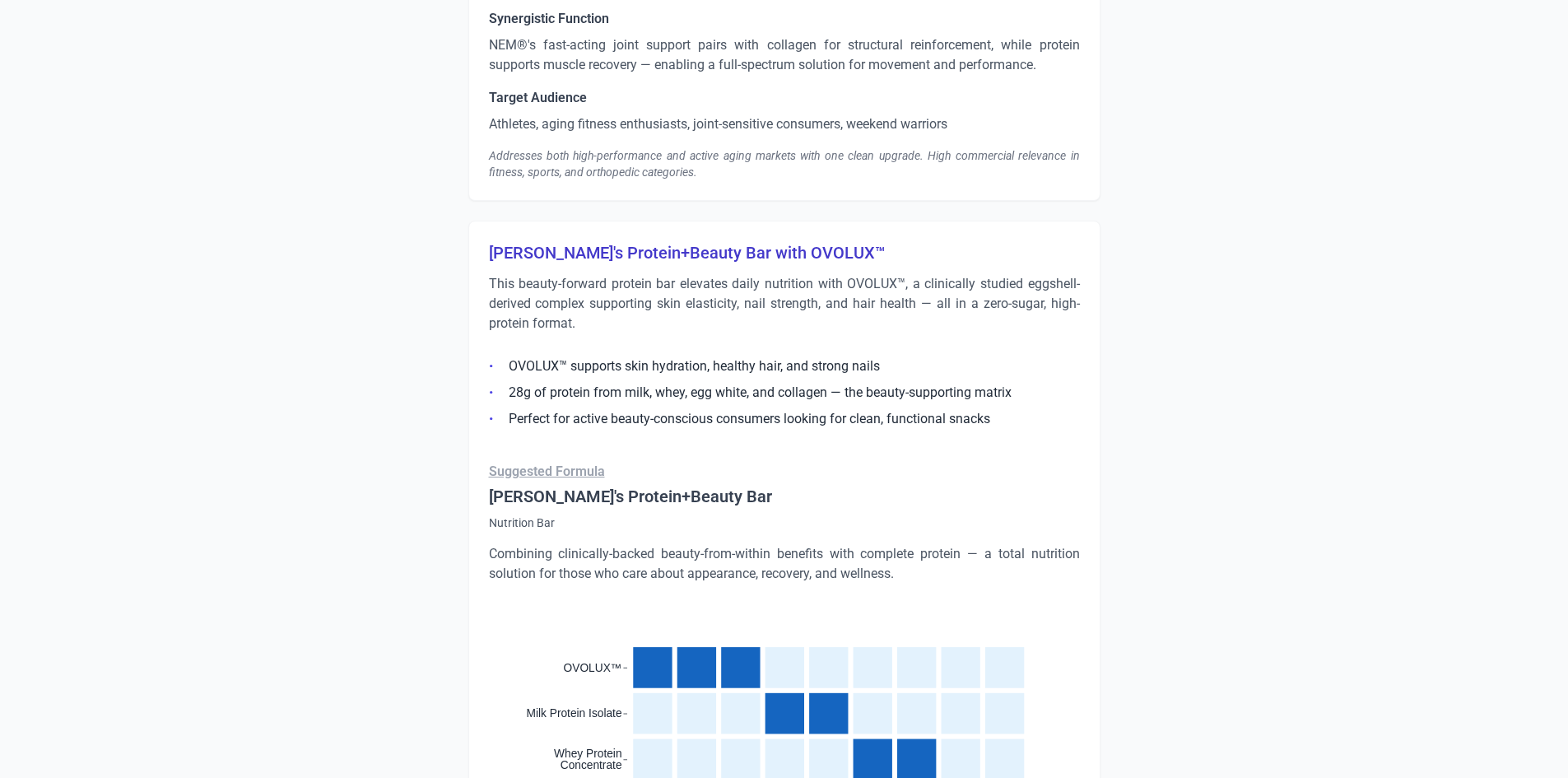
click at [554, 363] on li "OVOLUX™ supports skin hydration, healthy hair, and strong nails" at bounding box center [784, 366] width 591 height 19
click at [554, 364] on li "OVOLUX™ supports skin hydration, healthy hair, and strong nails" at bounding box center [784, 366] width 591 height 19
click at [556, 366] on li "OVOLUX™ supports skin hydration, healthy hair, and strong nails" at bounding box center [784, 366] width 591 height 19
copy li "OVOLUX™ supports skin hydration, healthy hair, and strong nails"
click at [616, 392] on li "28g of protein from milk, whey, egg white, and collagen — the beauty-supporting…" at bounding box center [784, 392] width 591 height 19
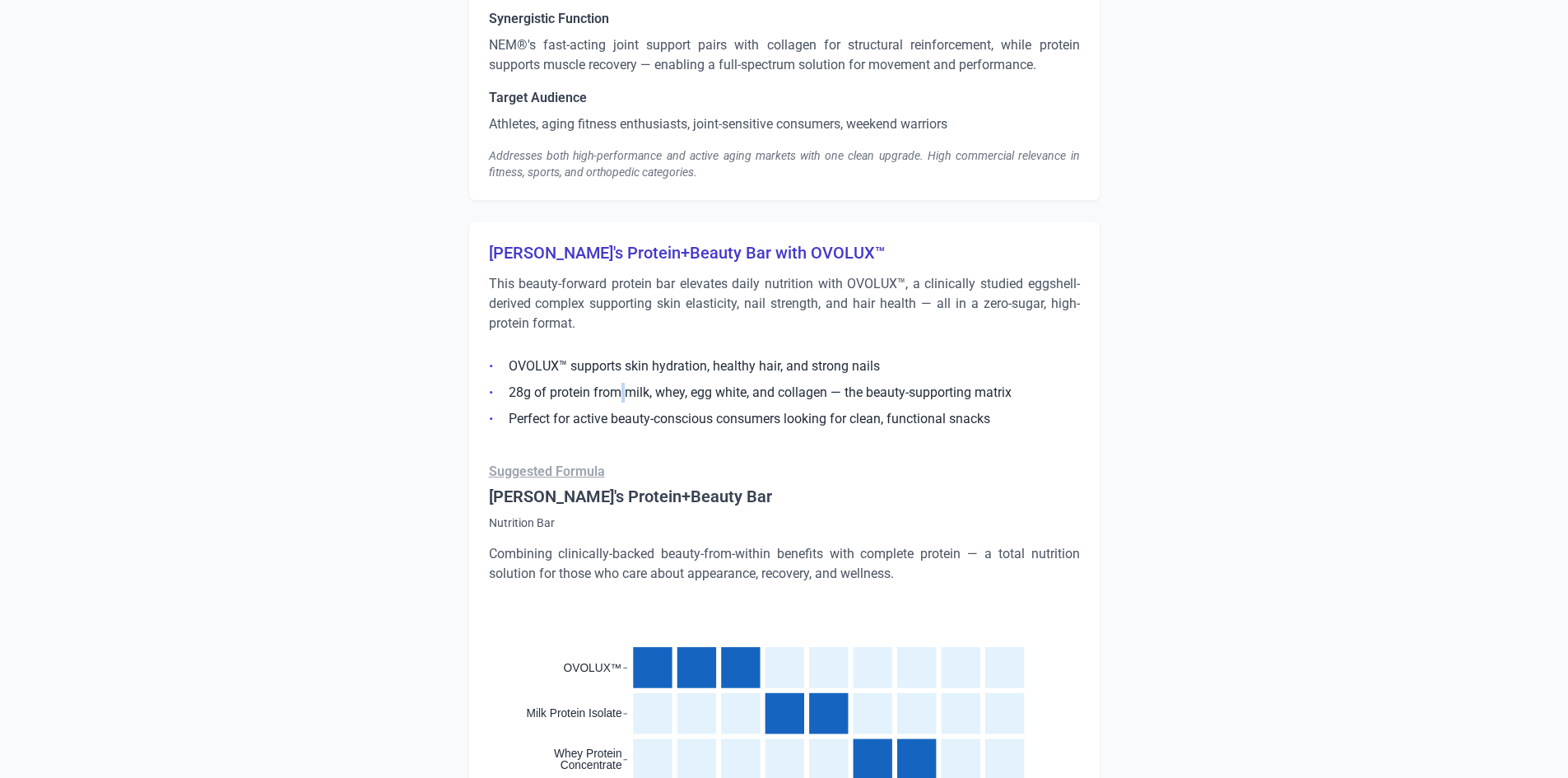
click at [616, 392] on li "28g of protein from milk, whey, egg white, and collagen — the beauty-supporting…" at bounding box center [784, 392] width 591 height 19
copy li "28g of protein from milk, whey, egg white, and collagen — the beauty-supporting…"
click at [569, 418] on li "Perfect for active beauty-conscious consumers looking for clean, functional sna…" at bounding box center [784, 419] width 591 height 19
click at [571, 418] on li "Perfect for active beauty-conscious consumers looking for clean, functional sna…" at bounding box center [784, 419] width 591 height 19
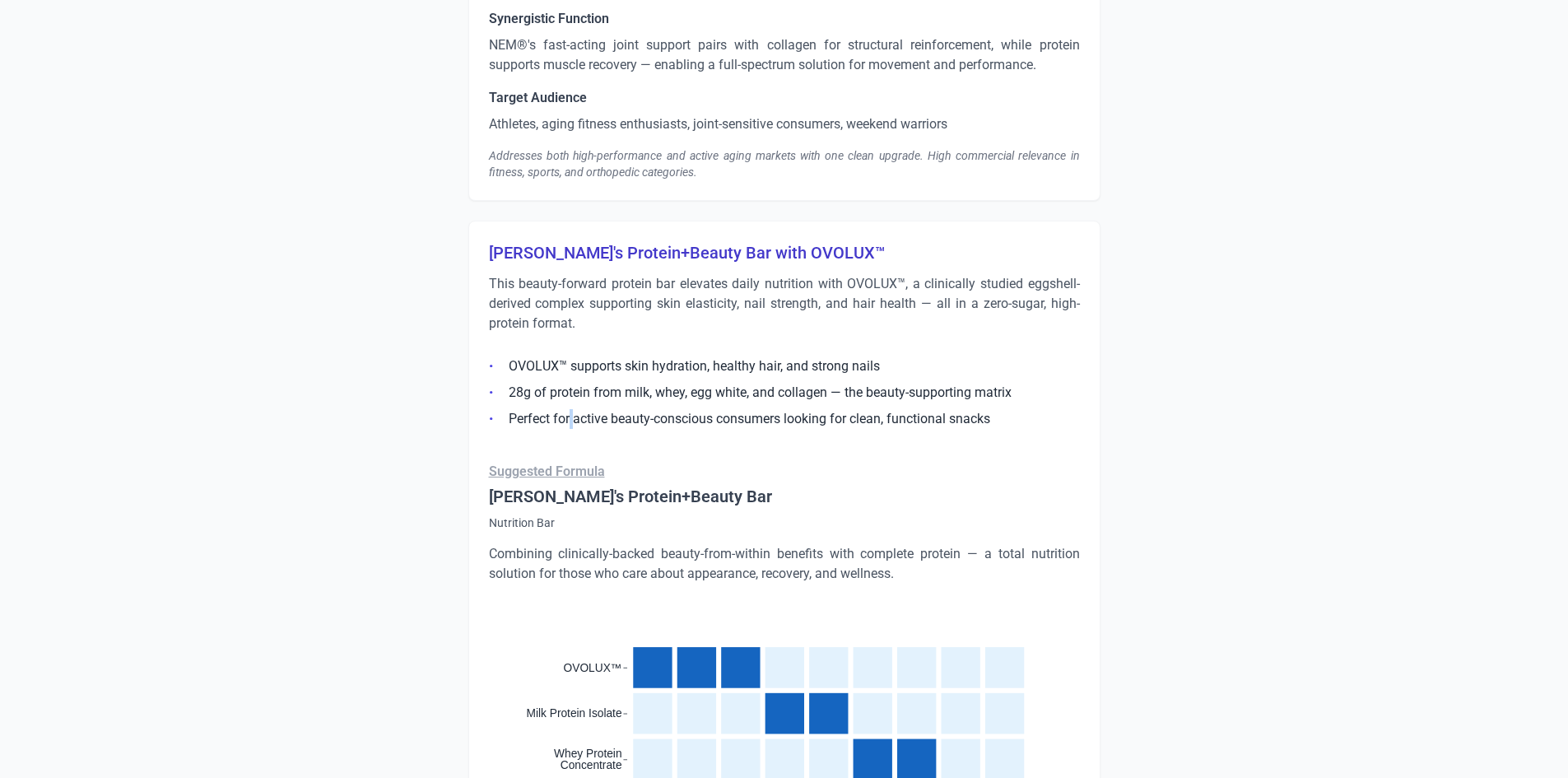
click at [571, 418] on li "Perfect for active beauty-conscious consumers looking for clean, functional sna…" at bounding box center [784, 419] width 591 height 19
click at [730, 582] on p "Combining clinically-backed beauty-from-within benefits with complete protein —…" at bounding box center [784, 564] width 591 height 40
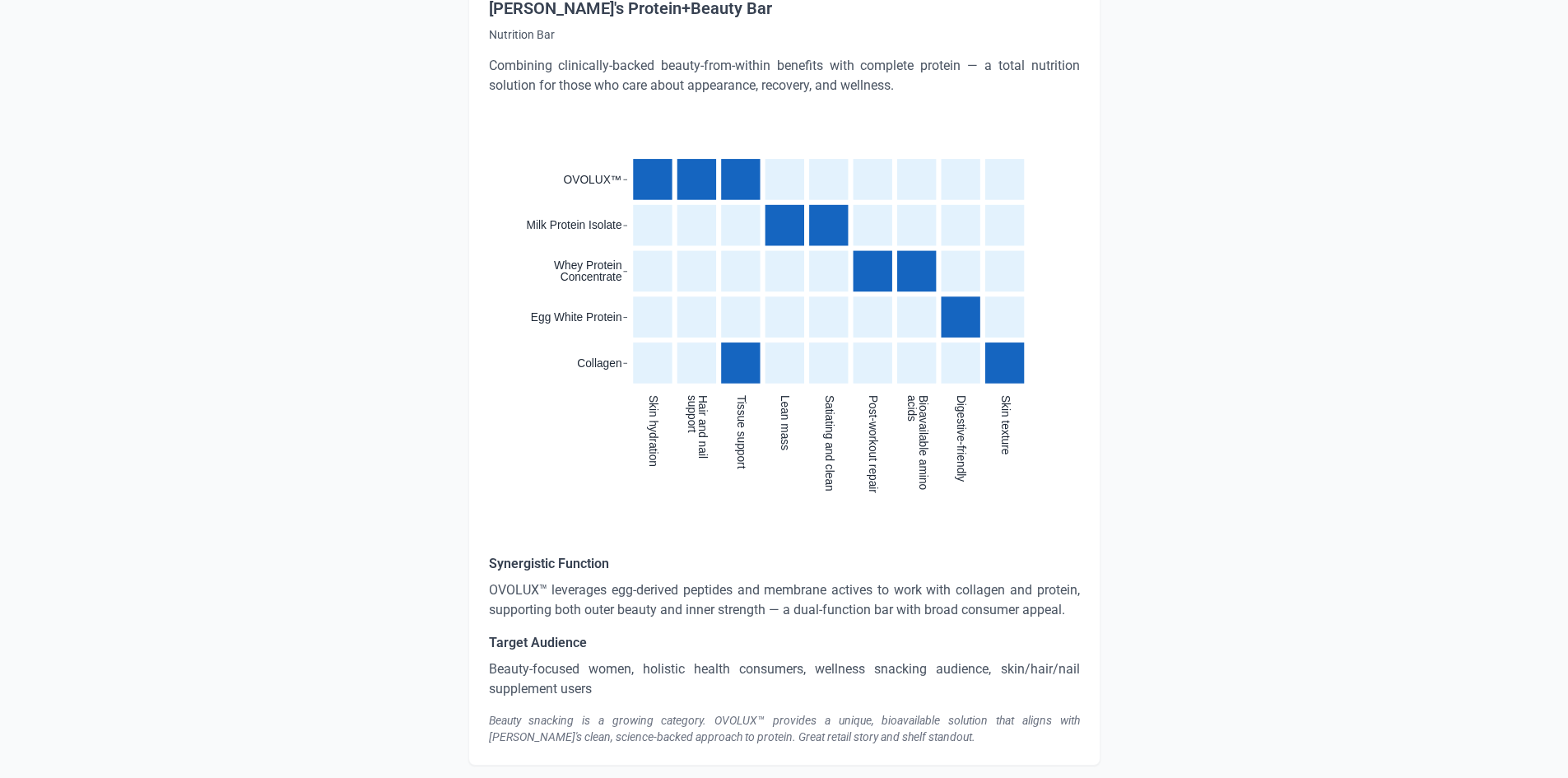
scroll to position [3670, 0]
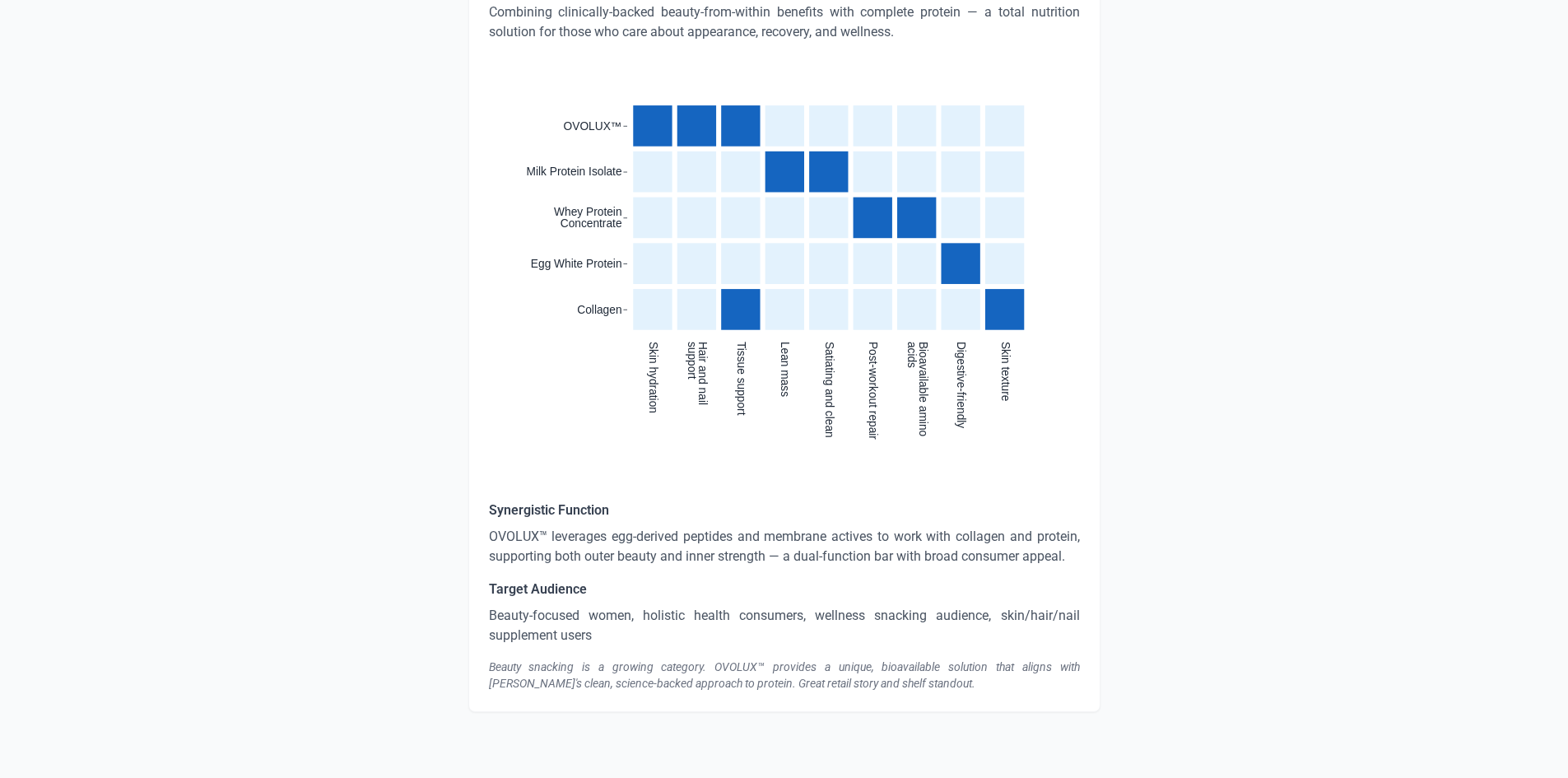
click at [621, 538] on p "OVOLUX™ leverages egg-derived peptides and membrane actives to work with collag…" at bounding box center [784, 547] width 591 height 40
click at [622, 538] on p "OVOLUX™ leverages egg-derived peptides and membrane actives to work with collag…" at bounding box center [784, 547] width 591 height 40
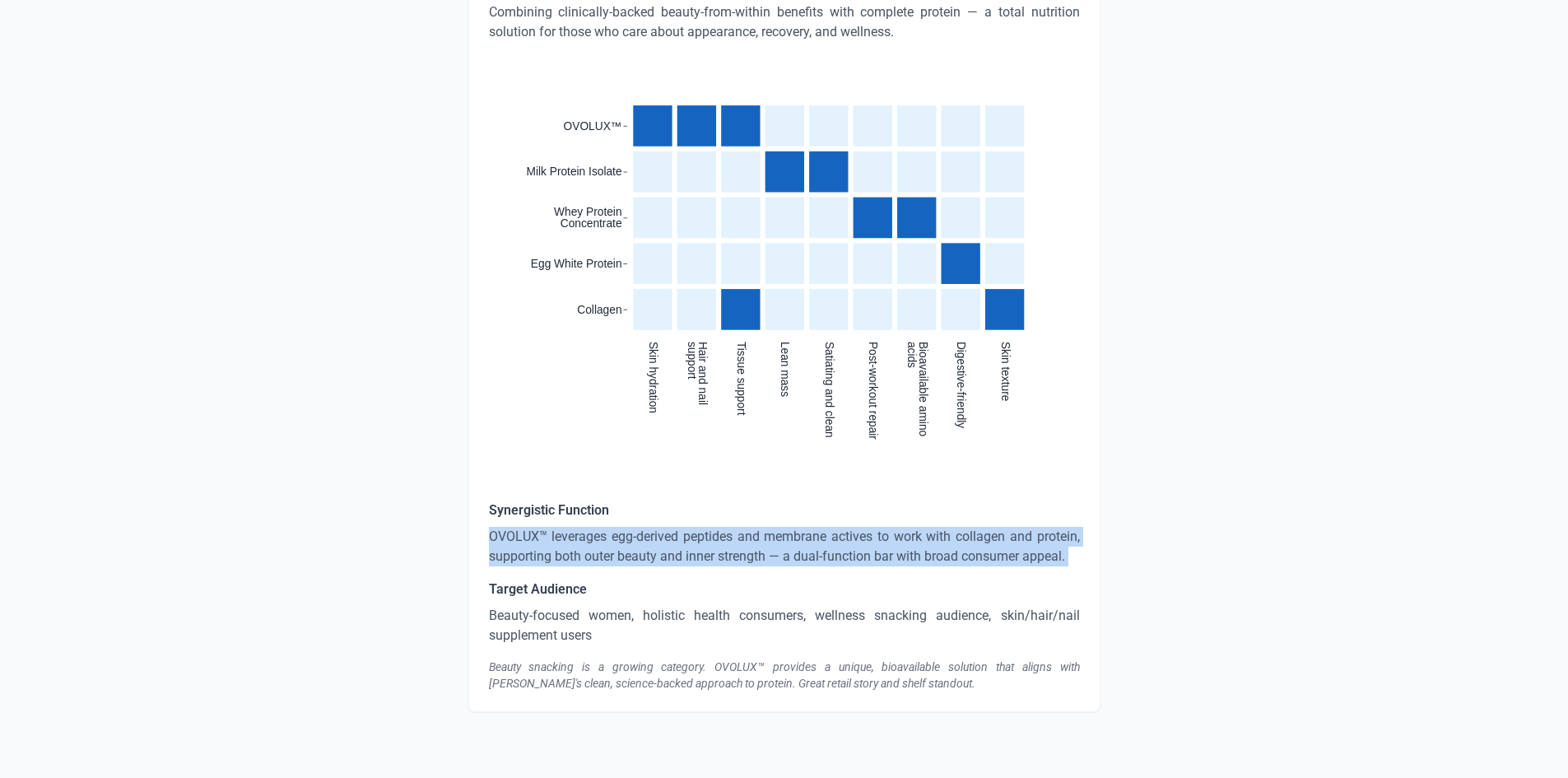
click at [623, 537] on p "OVOLUX™ leverages egg-derived peptides and membrane actives to work with collag…" at bounding box center [784, 547] width 591 height 40
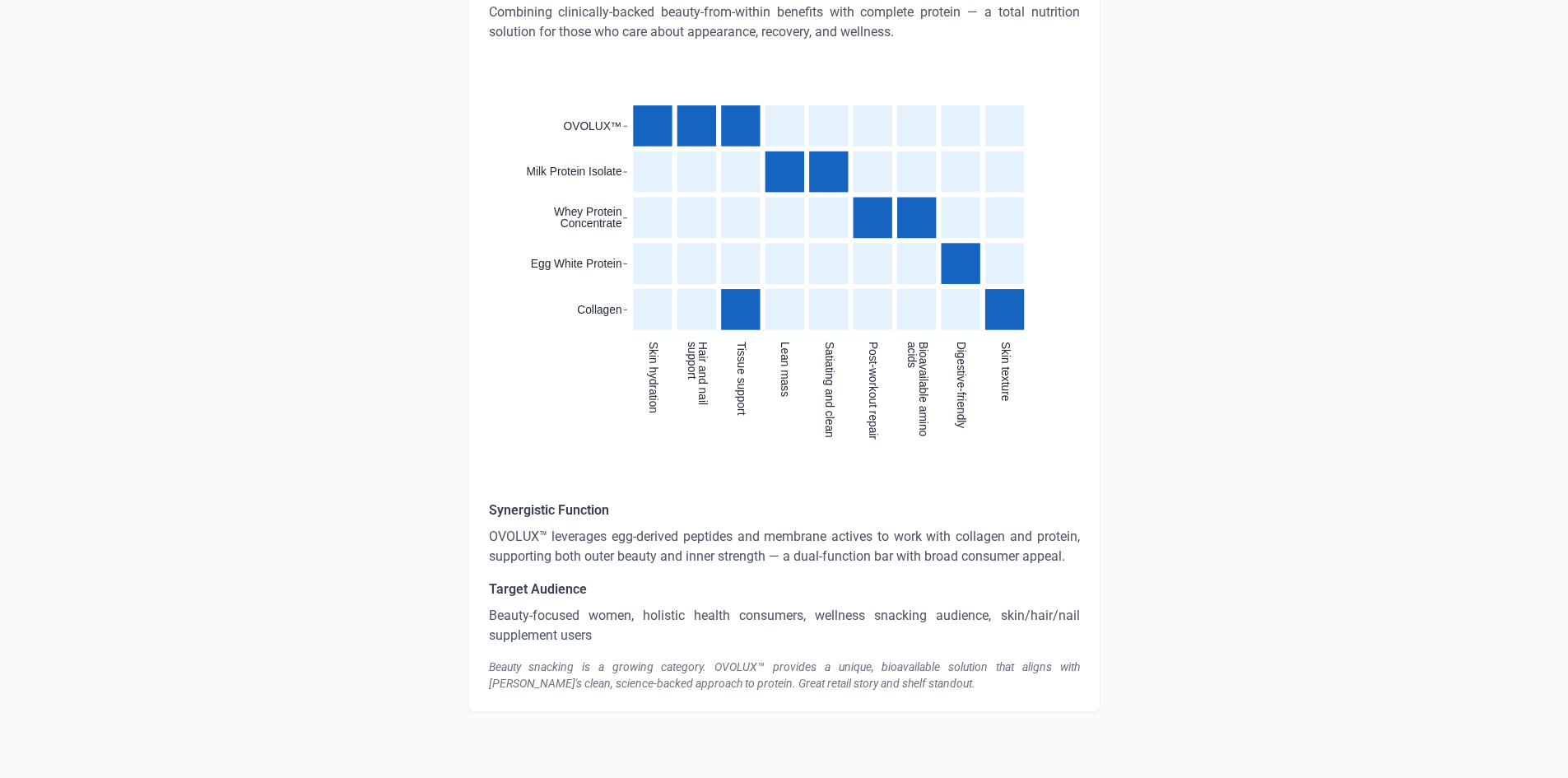
click at [508, 612] on p "Beauty-focused women, holistic health consumers, wellness snacking audience, sk…" at bounding box center [784, 625] width 591 height 40
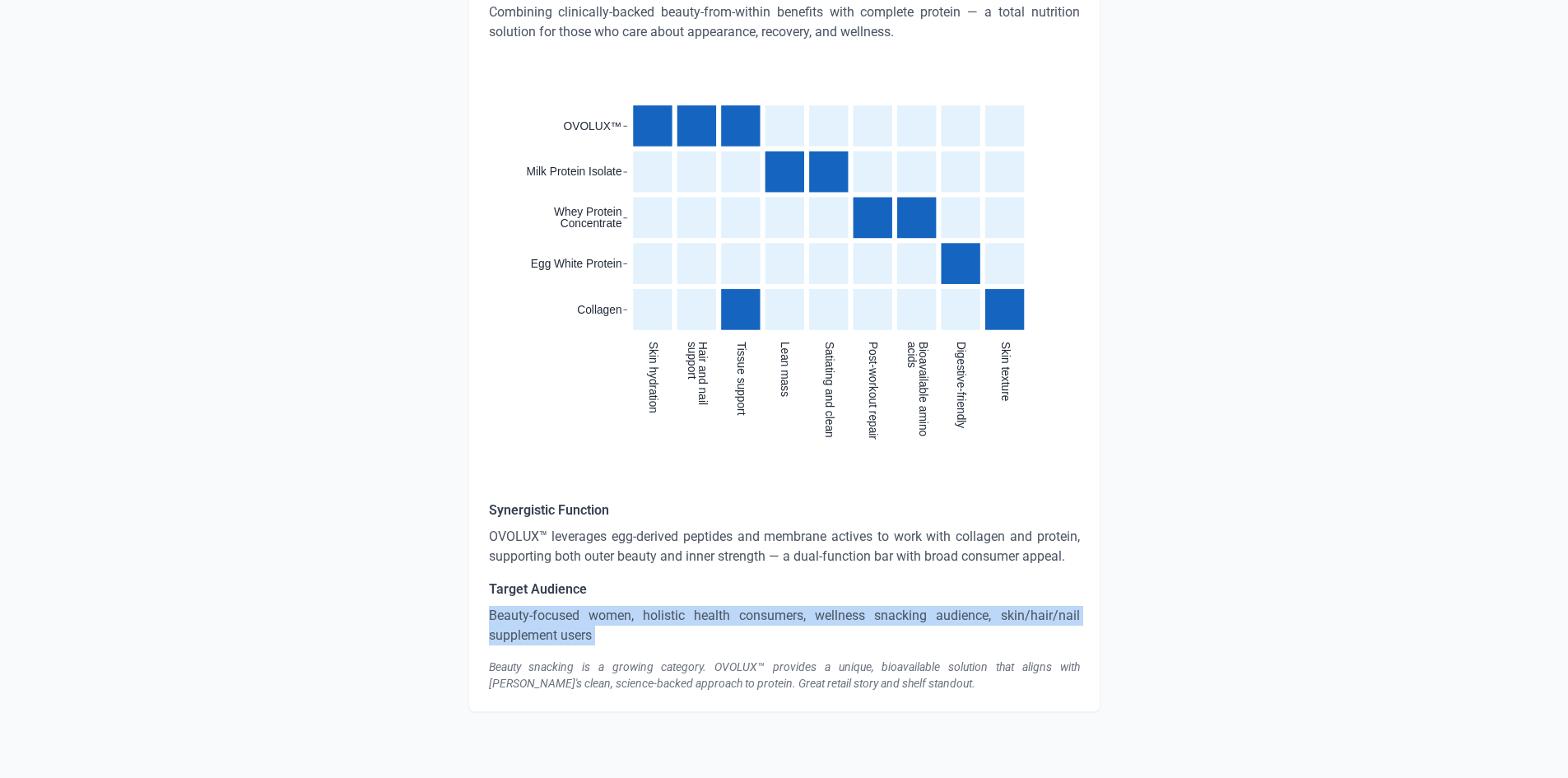
click at [508, 614] on p "Beauty-focused women, holistic health consumers, wellness snacking audience, sk…" at bounding box center [784, 625] width 591 height 40
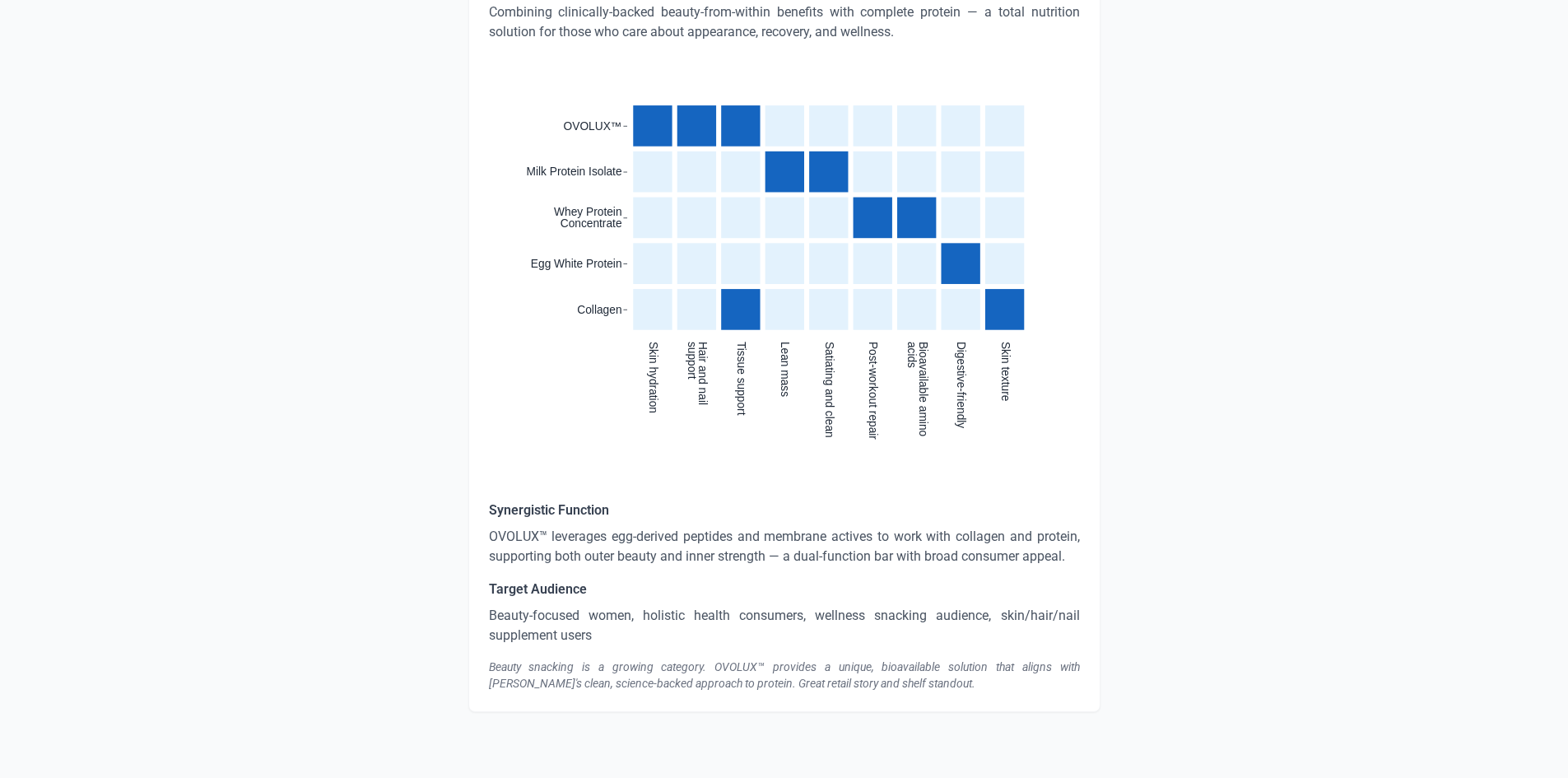
click at [493, 655] on div "Synergistic Function OVOLUX™ leverages egg-derived peptides and membrane active…" at bounding box center [784, 595] width 591 height 191
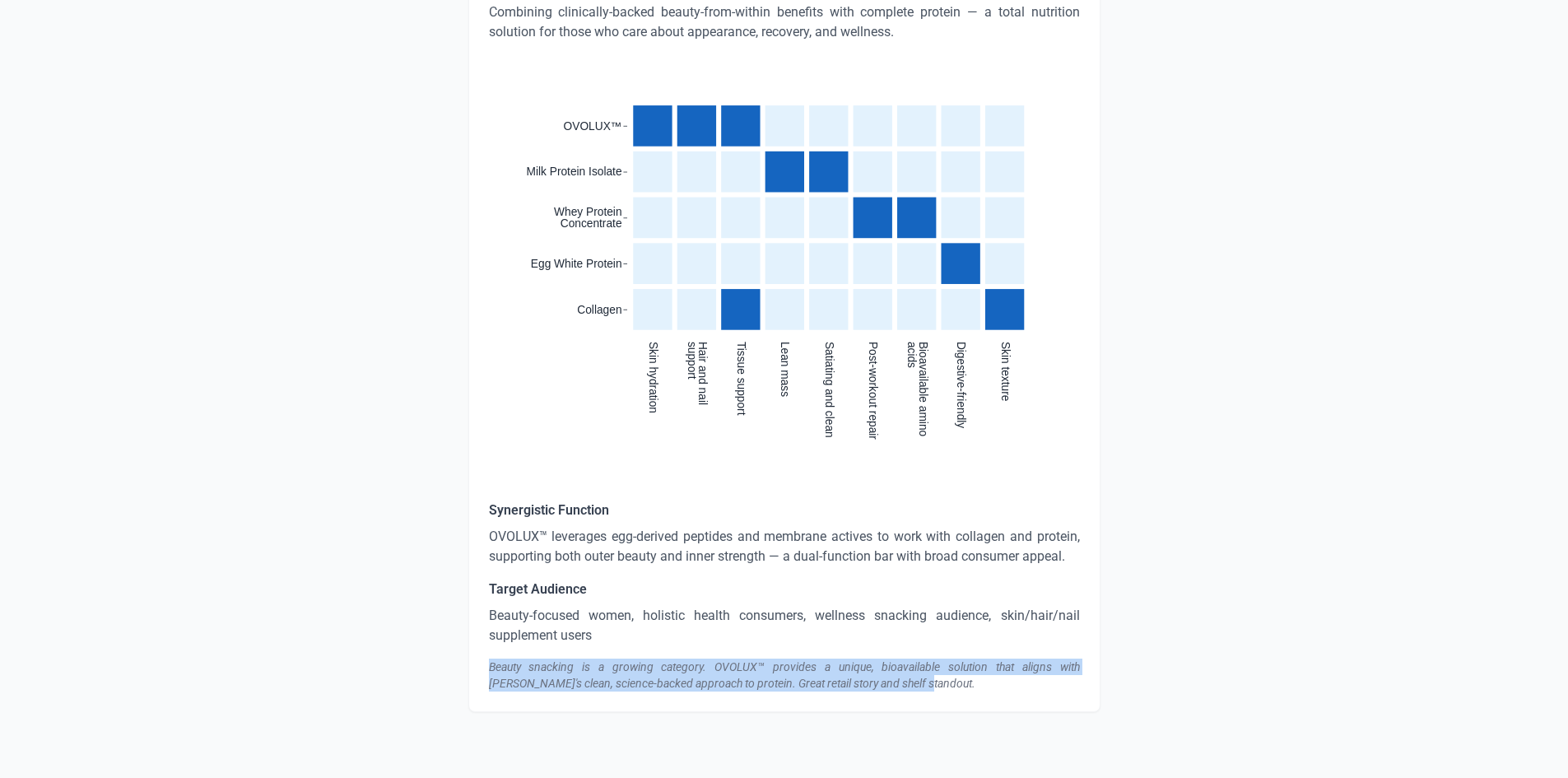
drag, startPoint x: 490, startPoint y: 665, endPoint x: 953, endPoint y: 718, distance: 466.0
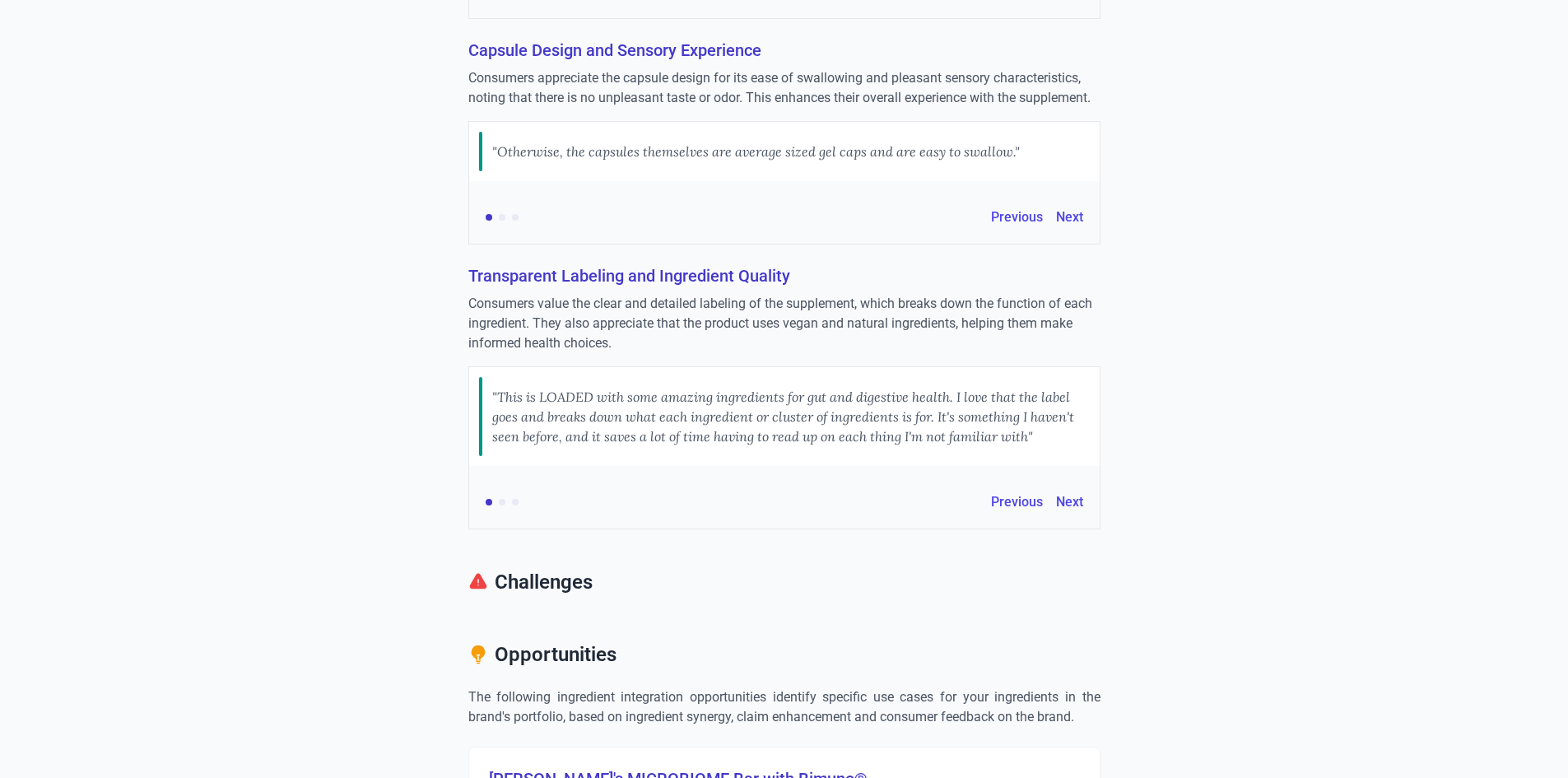
scroll to position [494, 0]
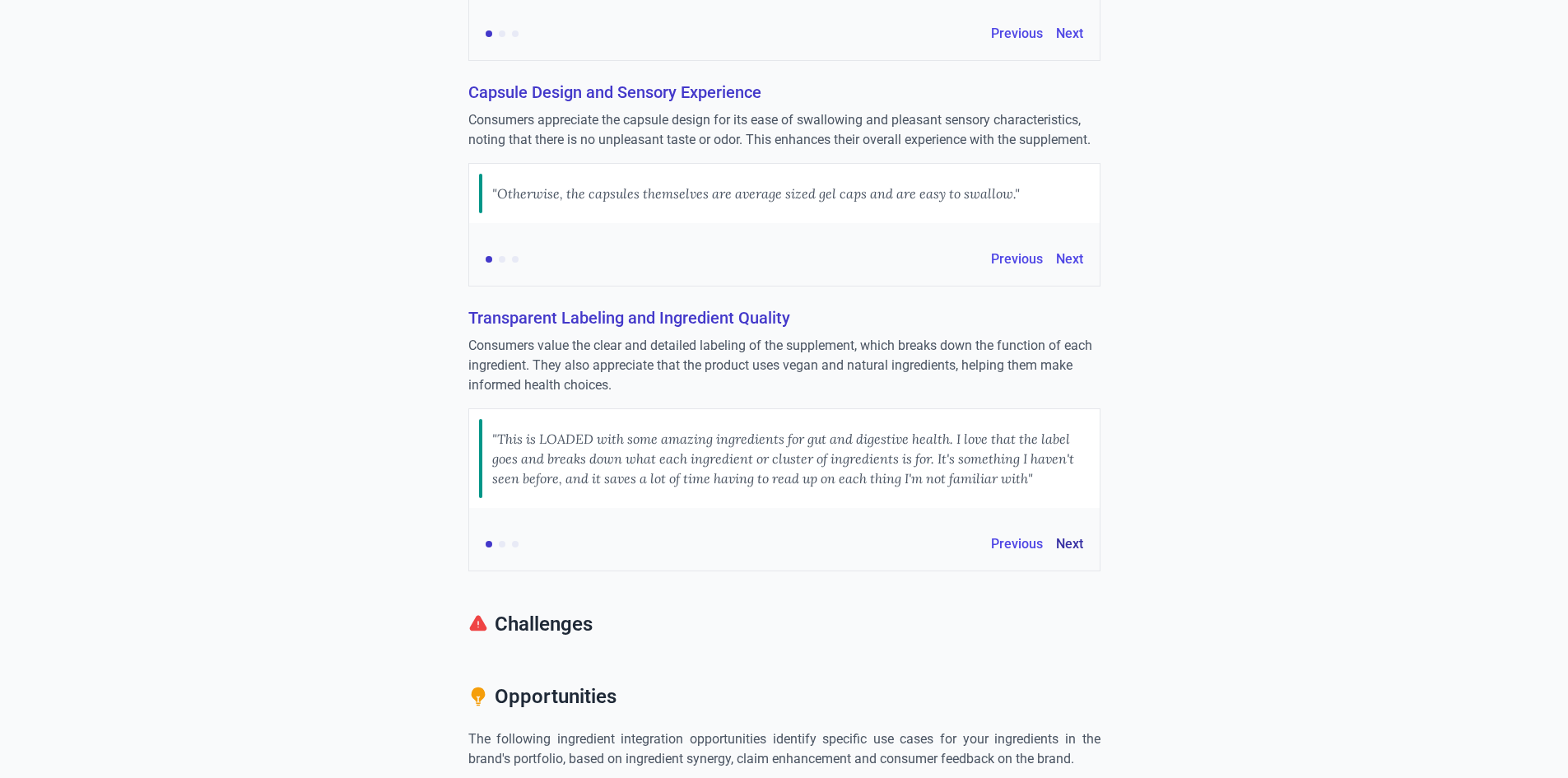
click at [1072, 546] on button "Next" at bounding box center [1069, 543] width 27 height 19
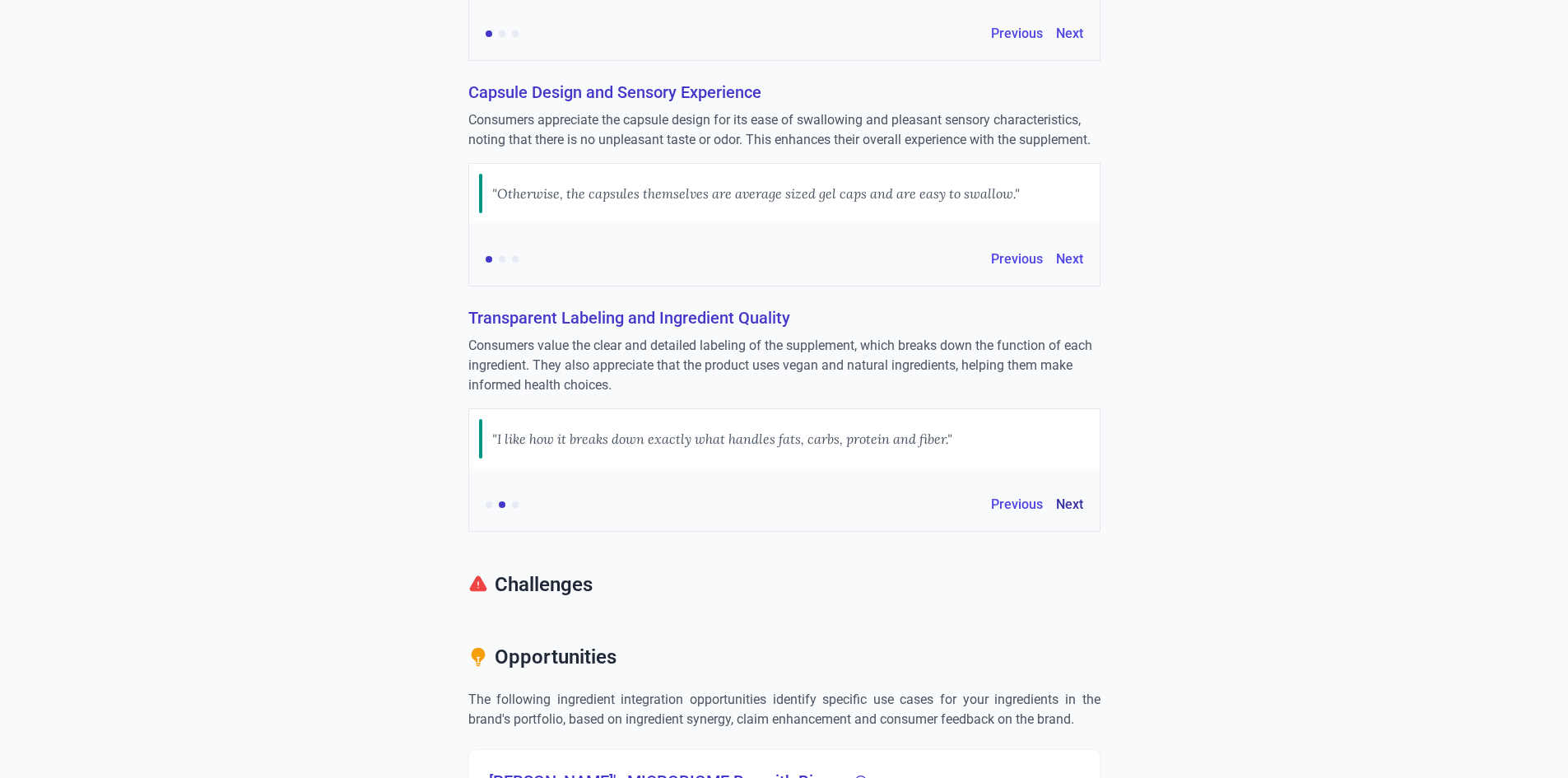
click at [1080, 501] on button "Next" at bounding box center [1069, 504] width 27 height 19
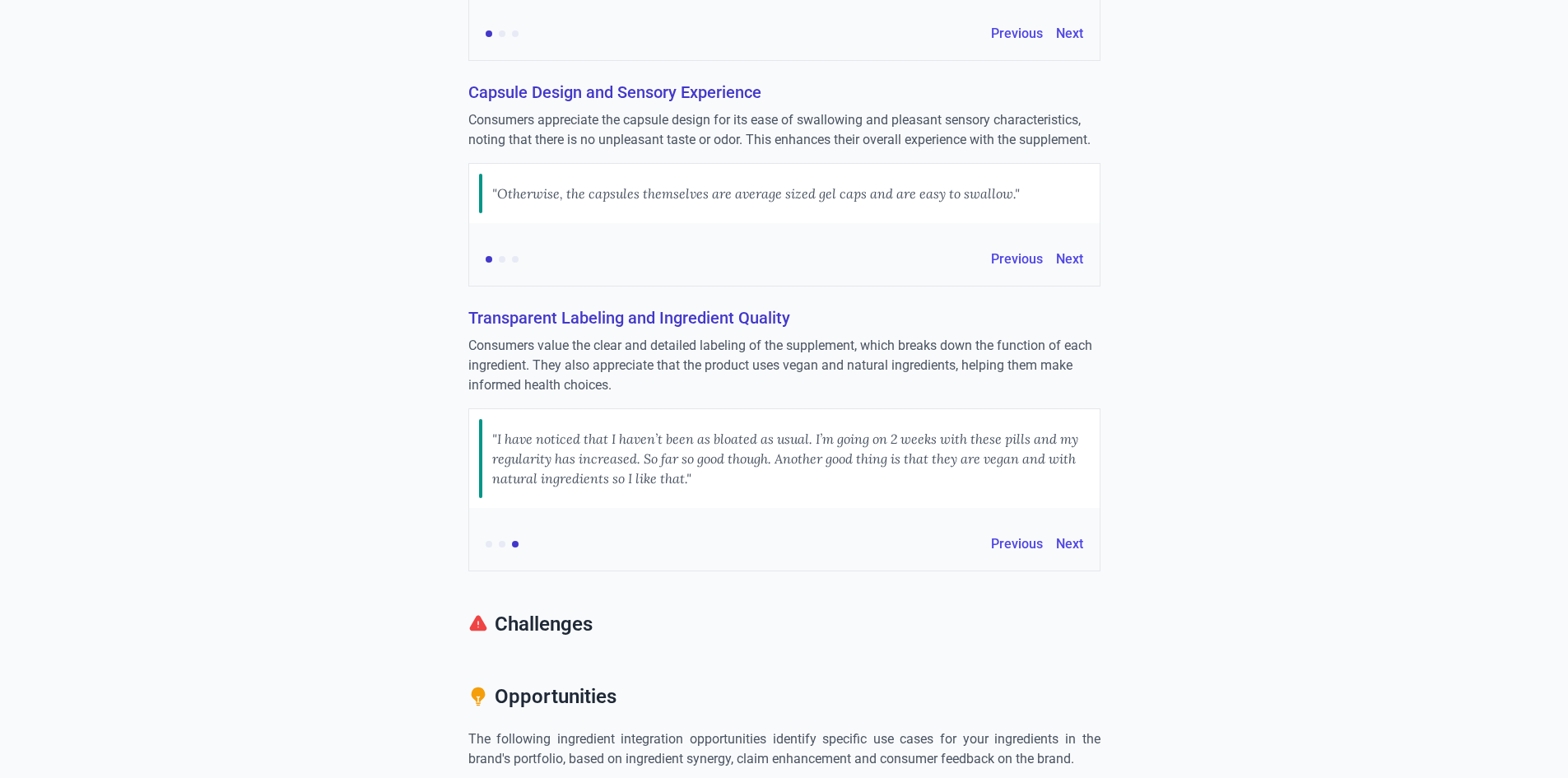
click at [515, 315] on h3 "Transparent Labeling and Ingredient Quality" at bounding box center [784, 317] width 632 height 23
click at [515, 315] on h3 "Transparent Labeling and Ingredient Quality" at bounding box center [784, 317] width 632 height 23
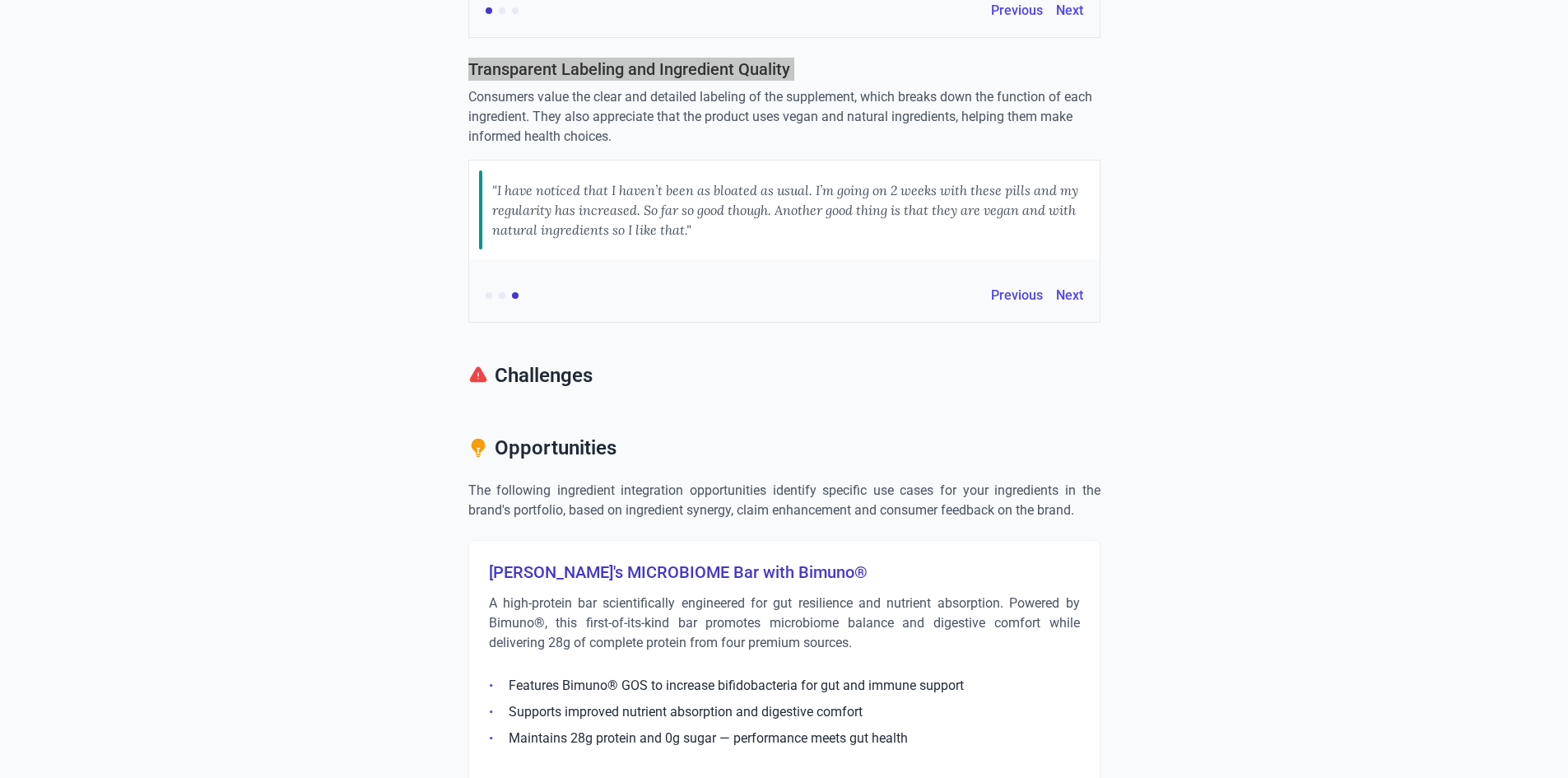
scroll to position [741, 0]
click at [563, 376] on h2 "Challenges" at bounding box center [784, 380] width 632 height 33
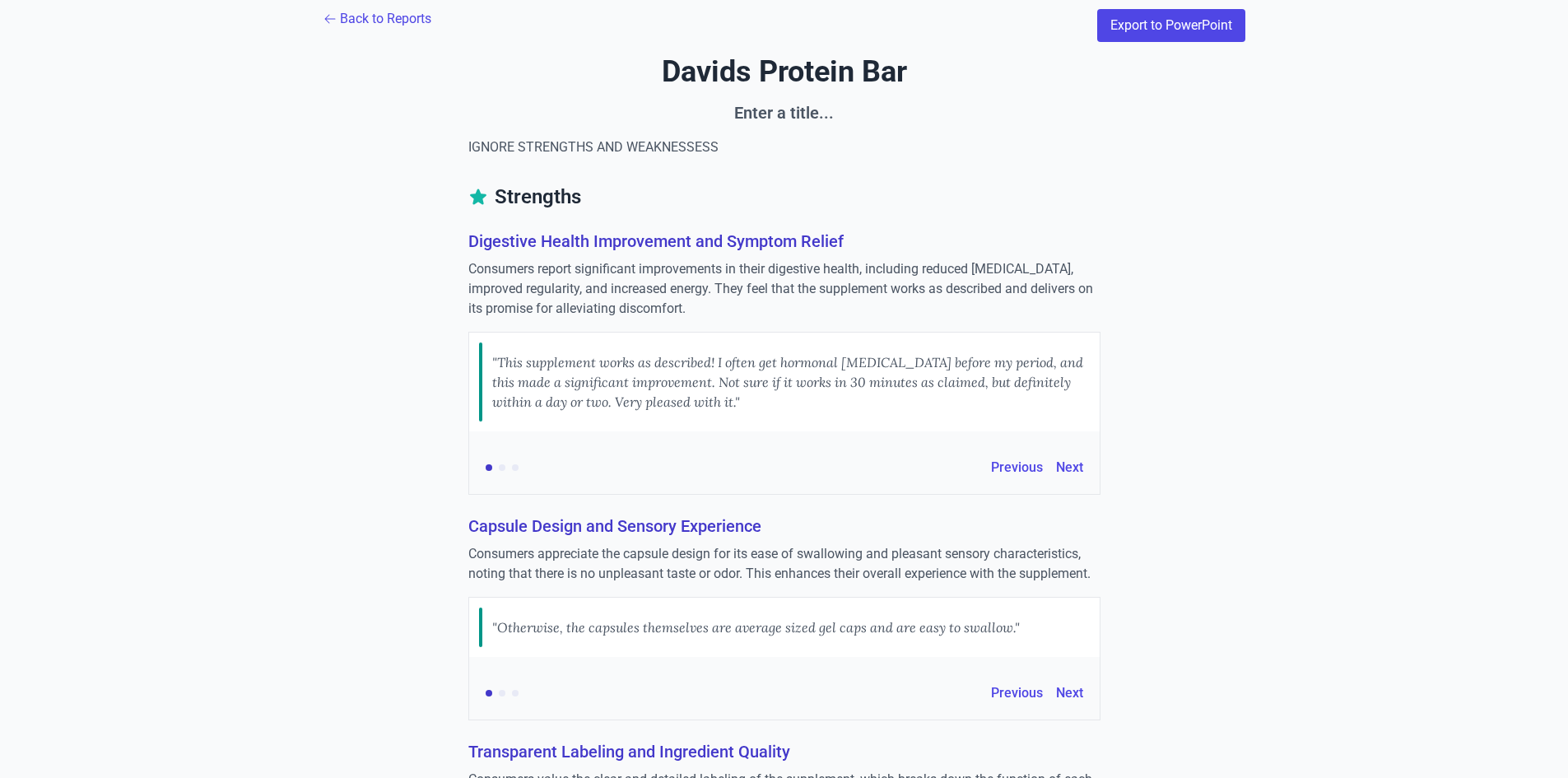
scroll to position [0, 0]
